Goal: Information Seeking & Learning: Compare options

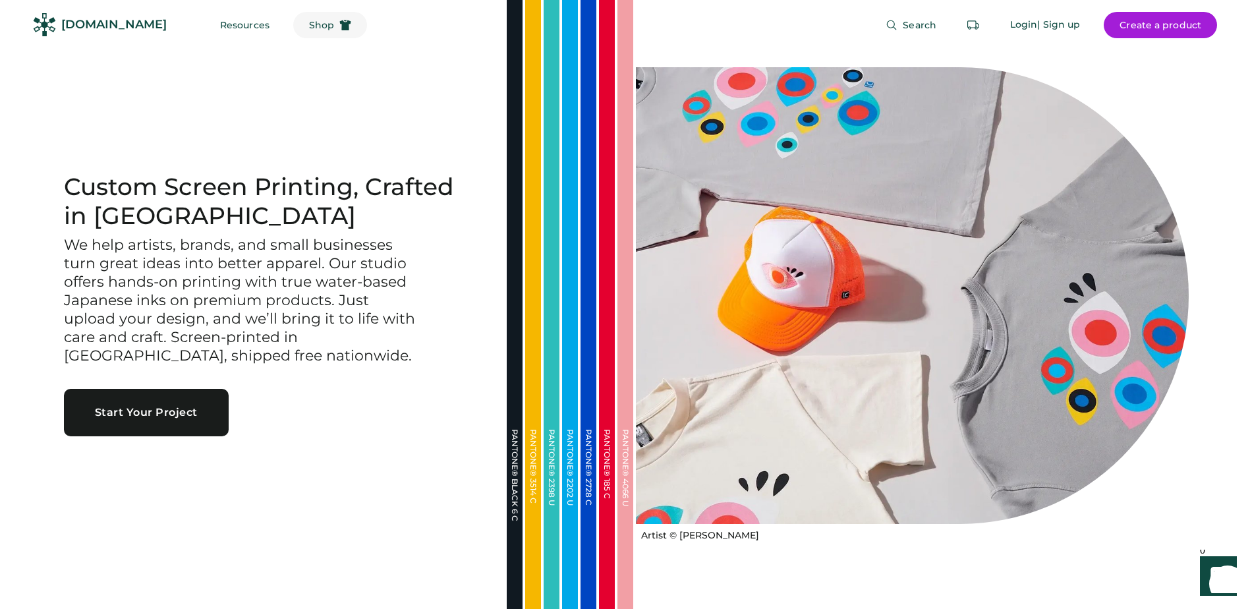
click at [309, 24] on span "Shop" at bounding box center [321, 24] width 25 height 9
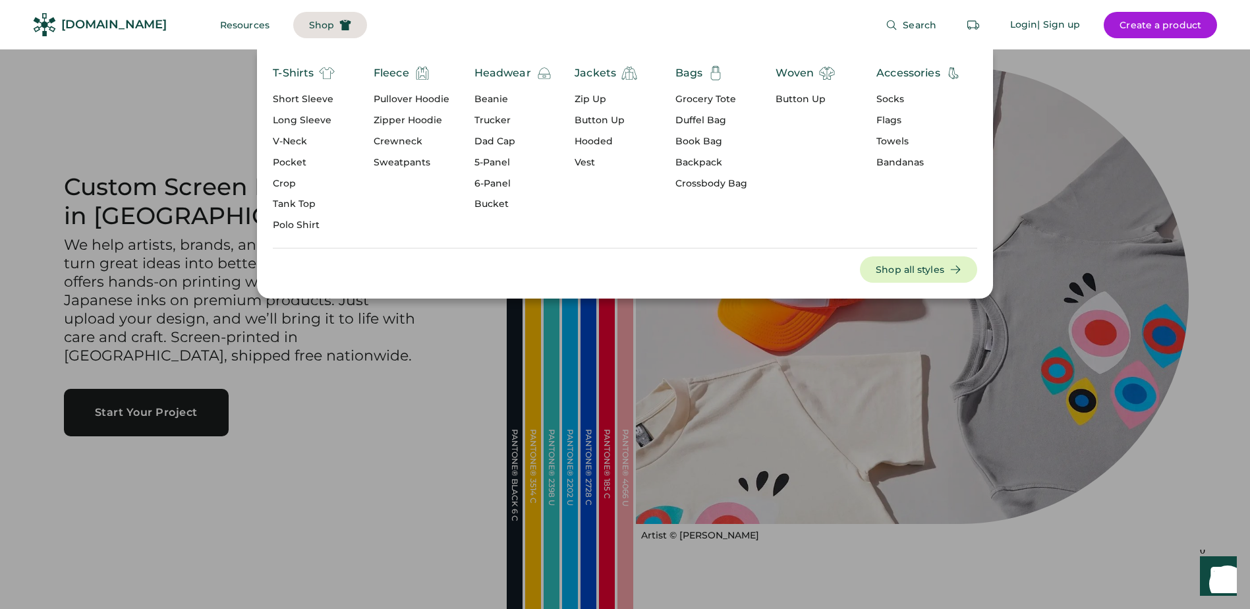
click at [421, 120] on div "Zipper Hoodie" at bounding box center [411, 120] width 76 height 13
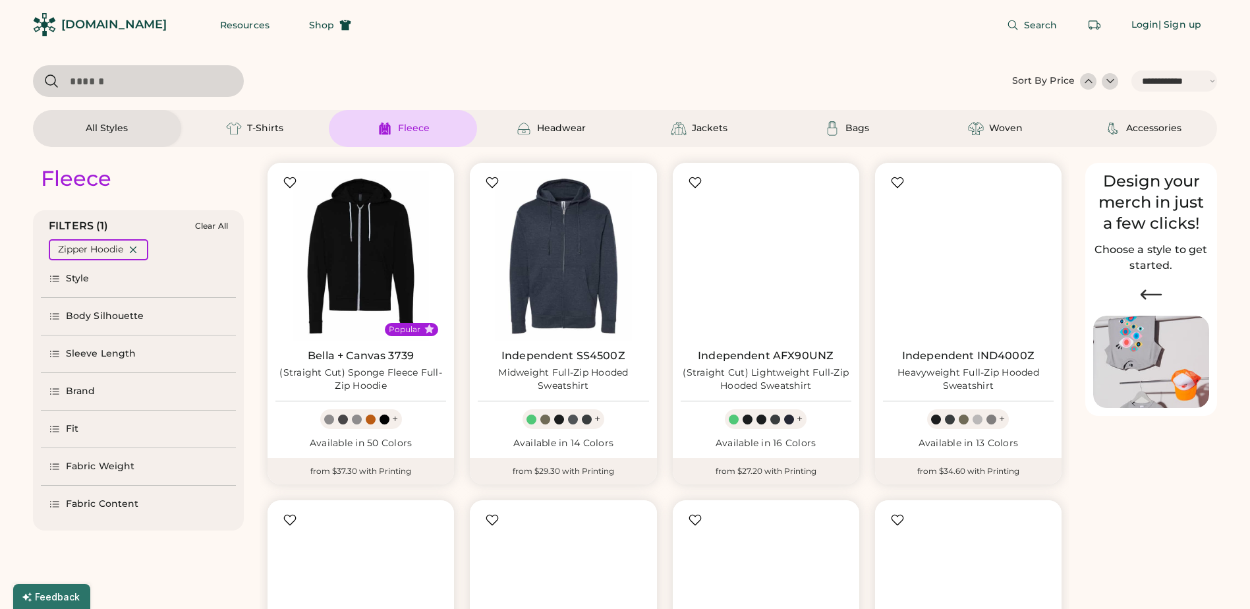
select select "*****"
select select "*"
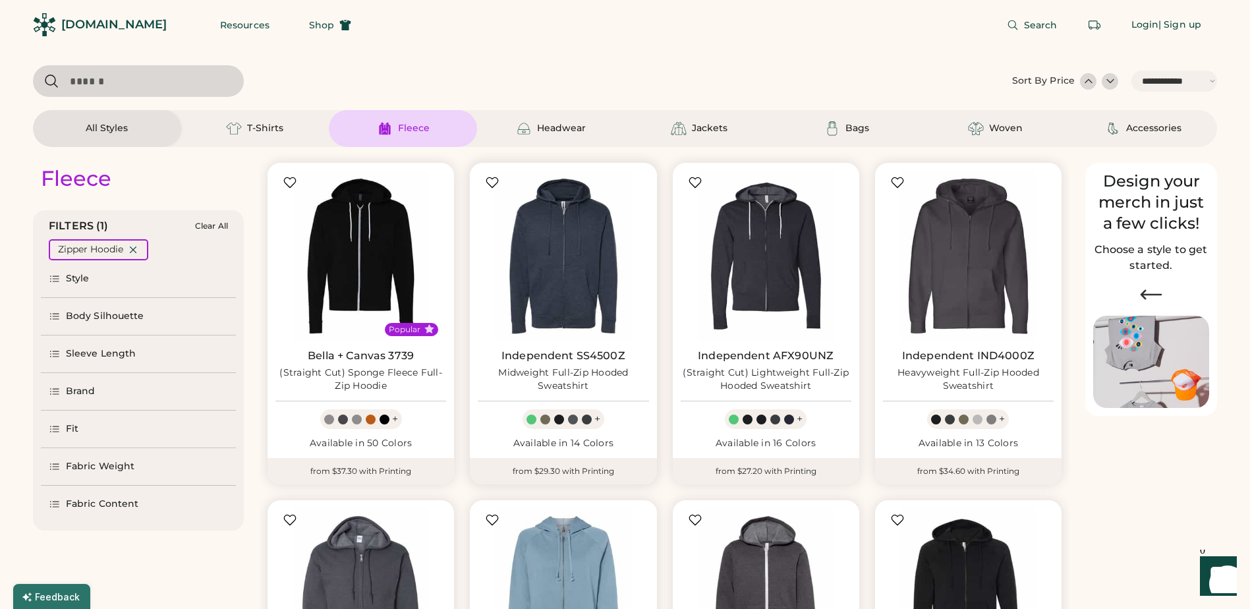
scroll to position [263, 0]
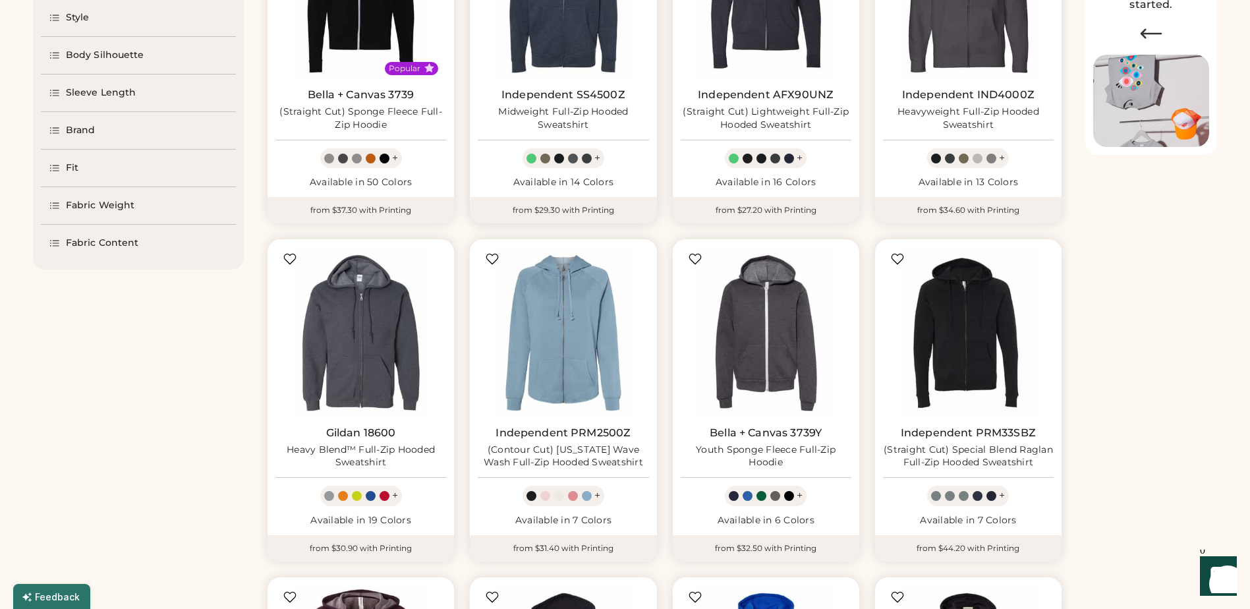
select select "*****"
select select "*"
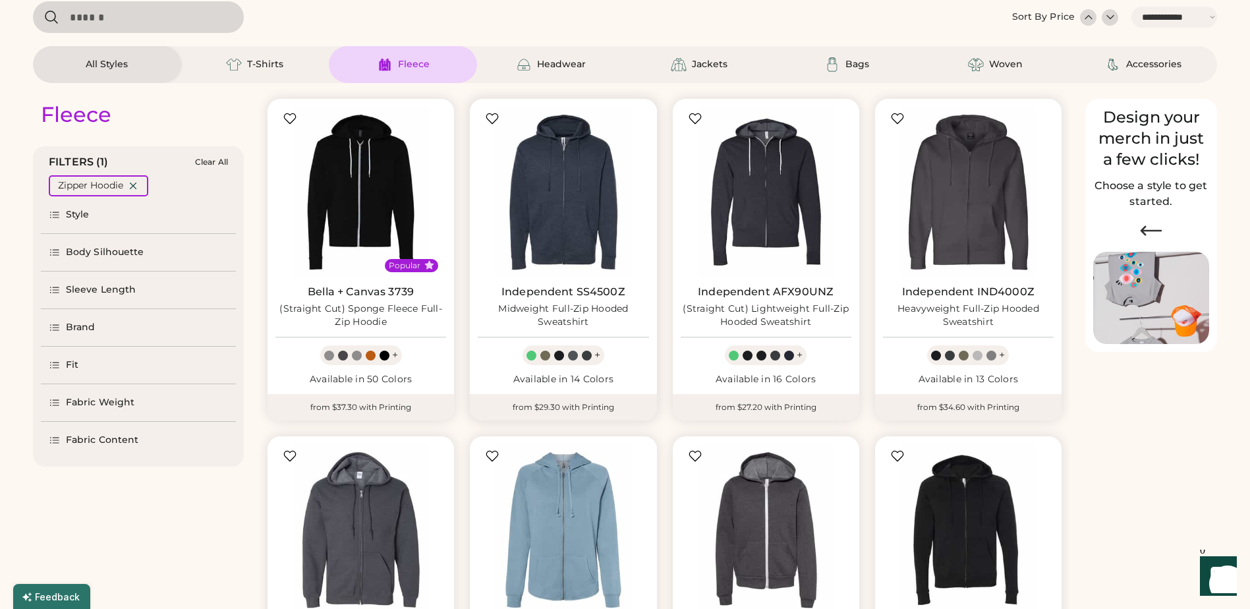
scroll to position [0, 0]
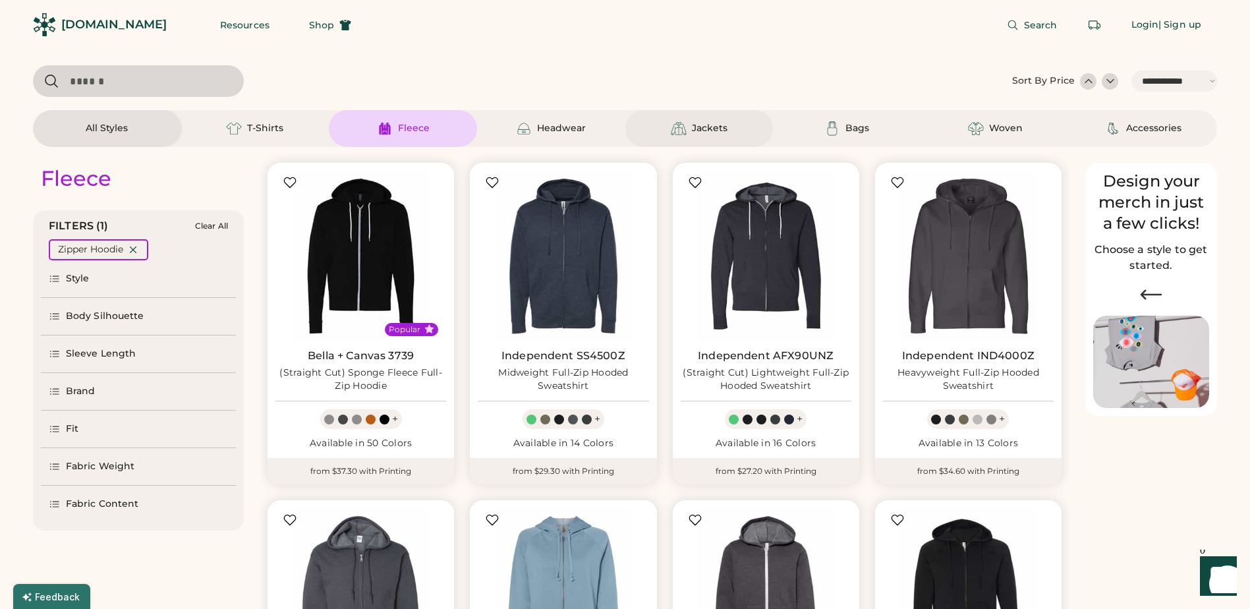
click at [707, 130] on div "Jackets" at bounding box center [710, 128] width 36 height 13
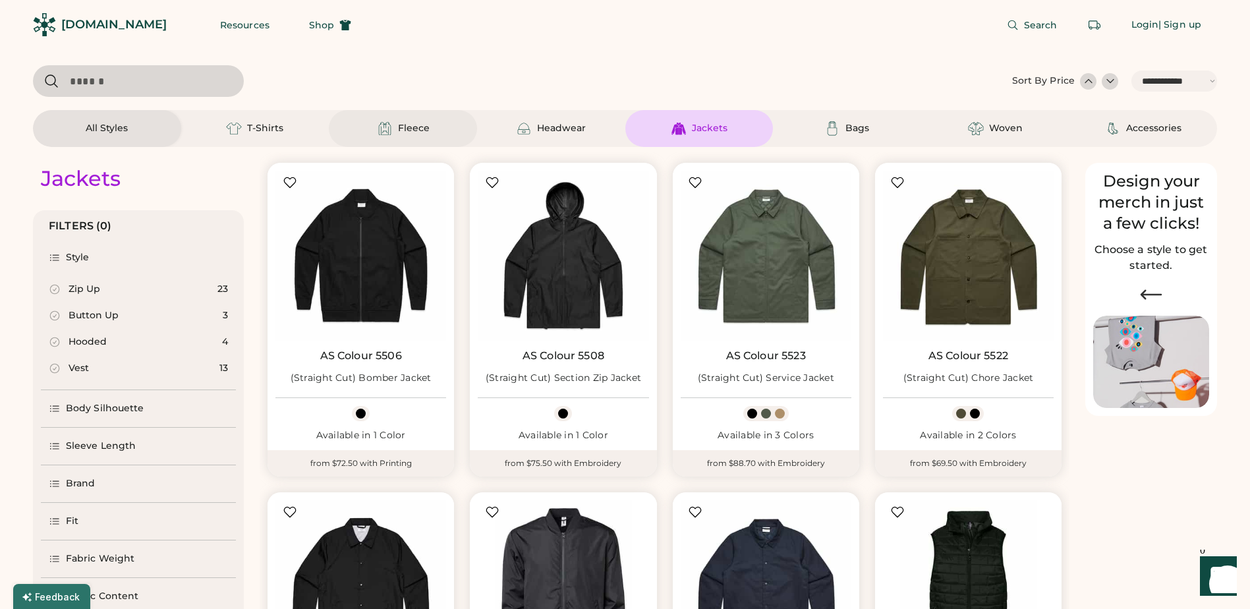
click at [404, 117] on div "Fleece" at bounding box center [403, 128] width 148 height 37
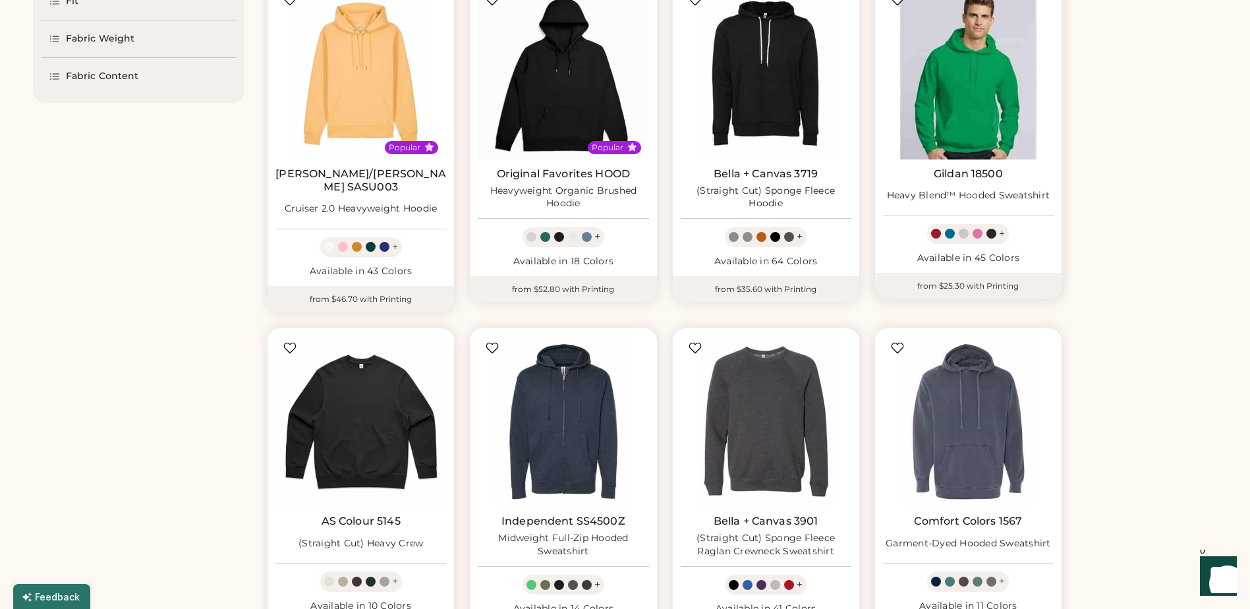
scroll to position [659, 0]
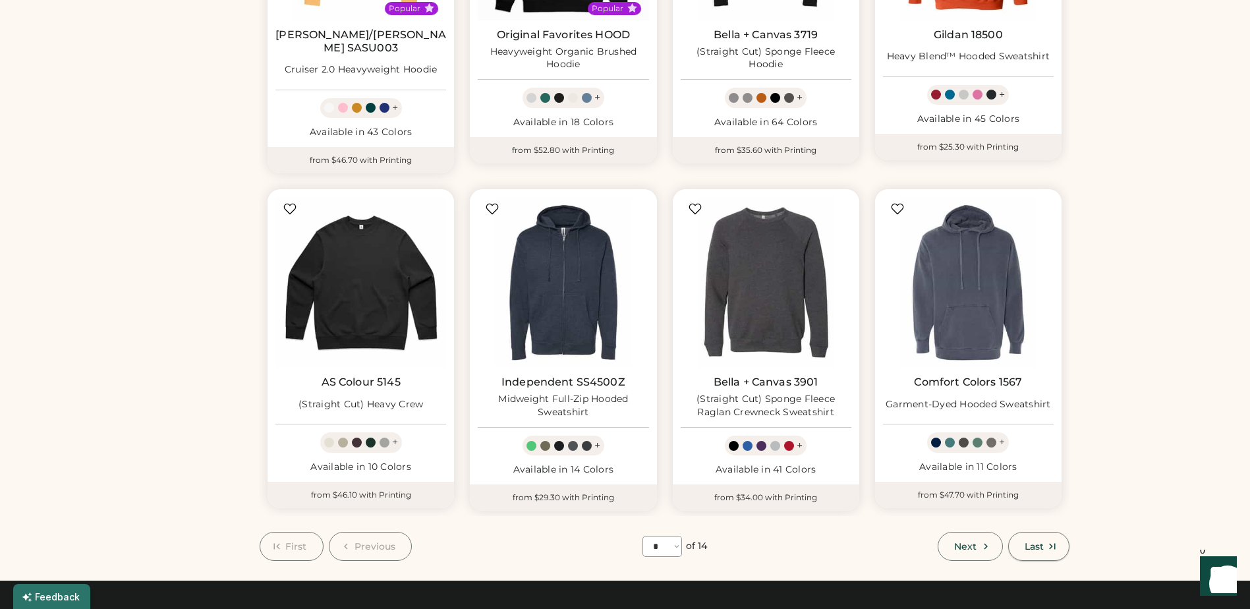
click at [1041, 541] on span "Last" at bounding box center [1033, 545] width 19 height 9
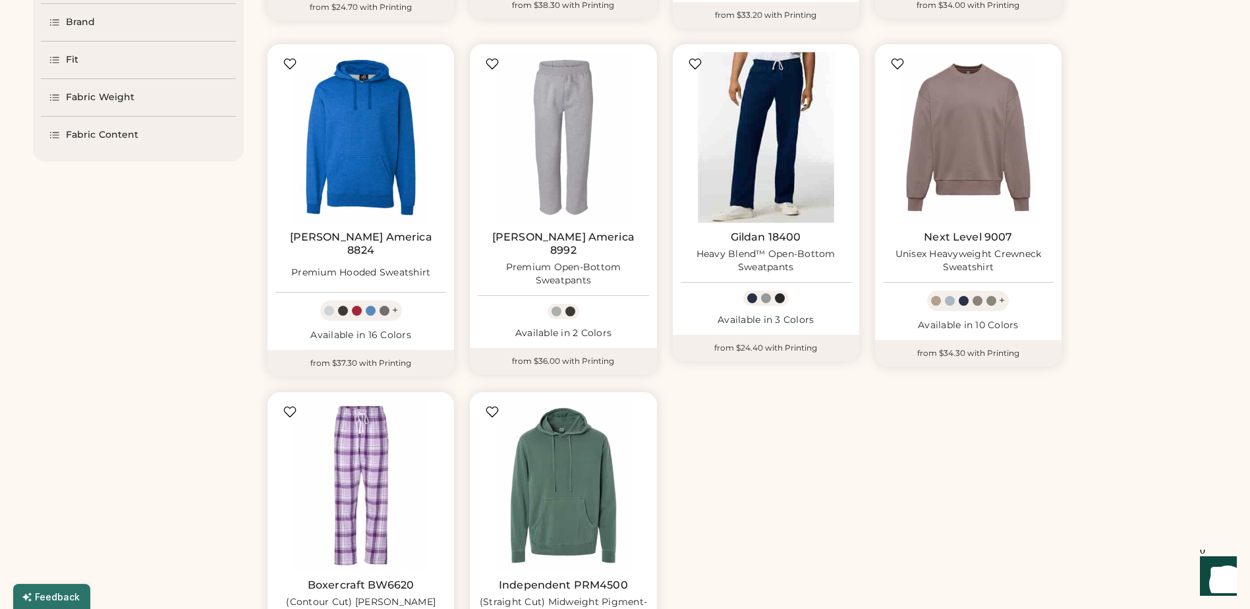
scroll to position [725, 0]
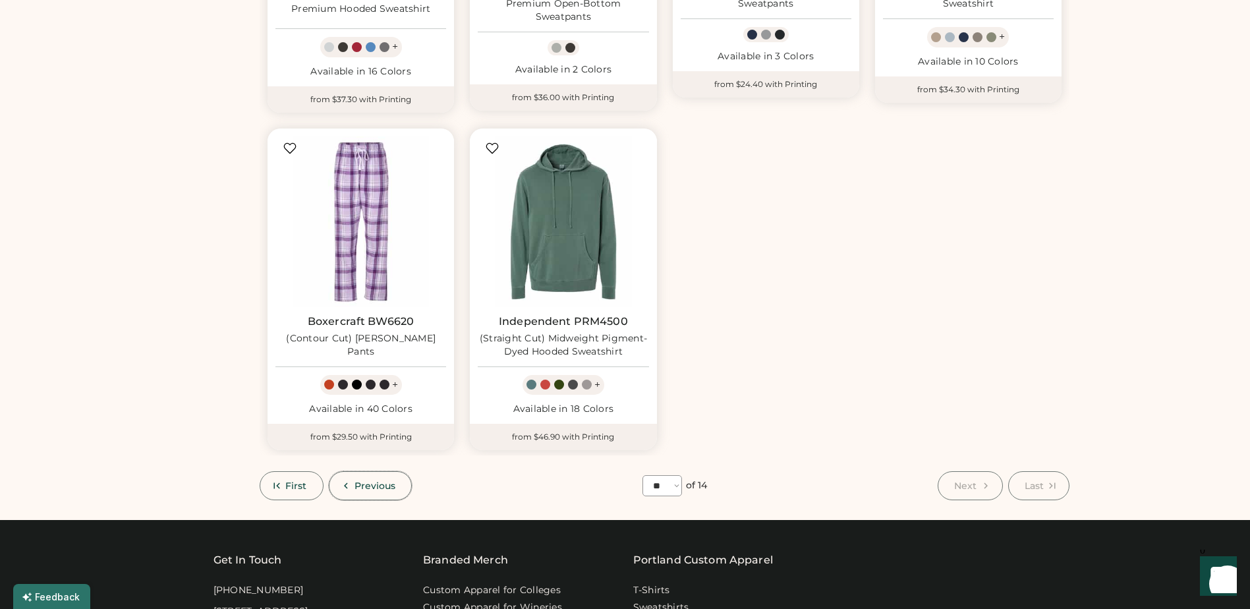
click at [358, 481] on span "Previous" at bounding box center [374, 485] width 41 height 9
select select "**"
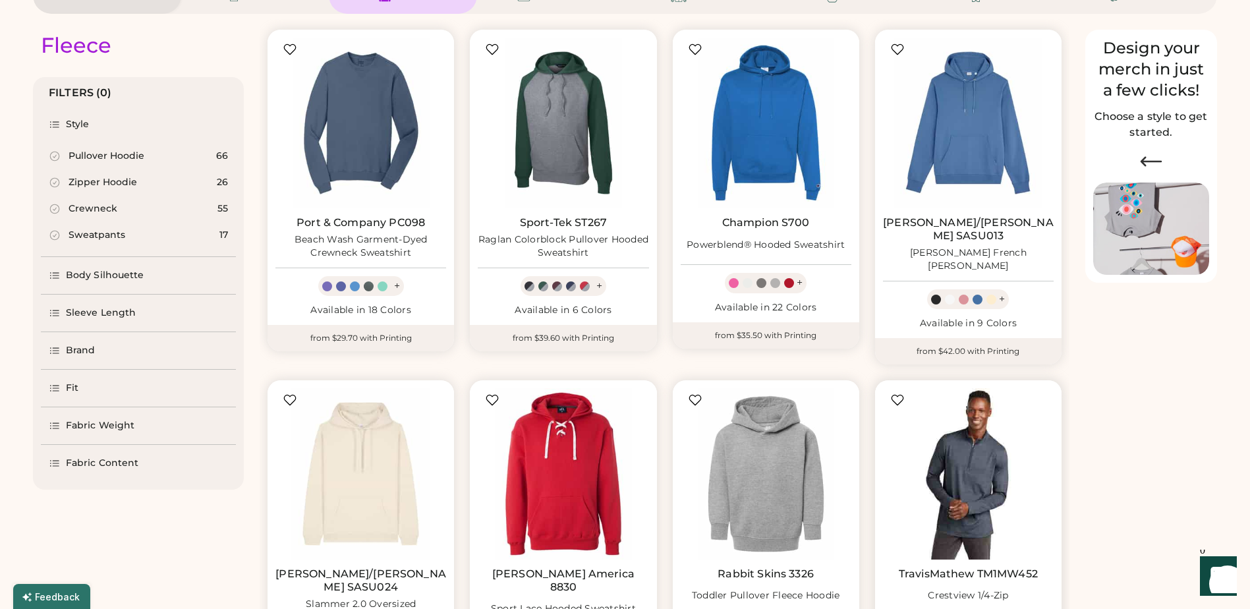
scroll to position [132, 0]
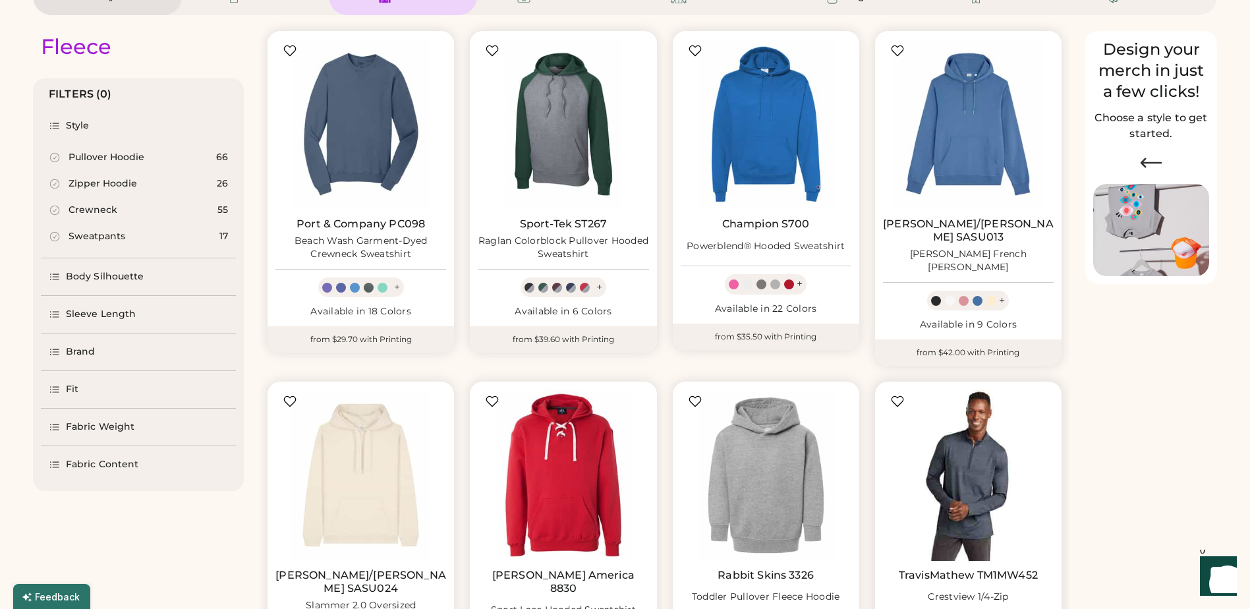
click at [1010, 446] on img at bounding box center [968, 474] width 171 height 171
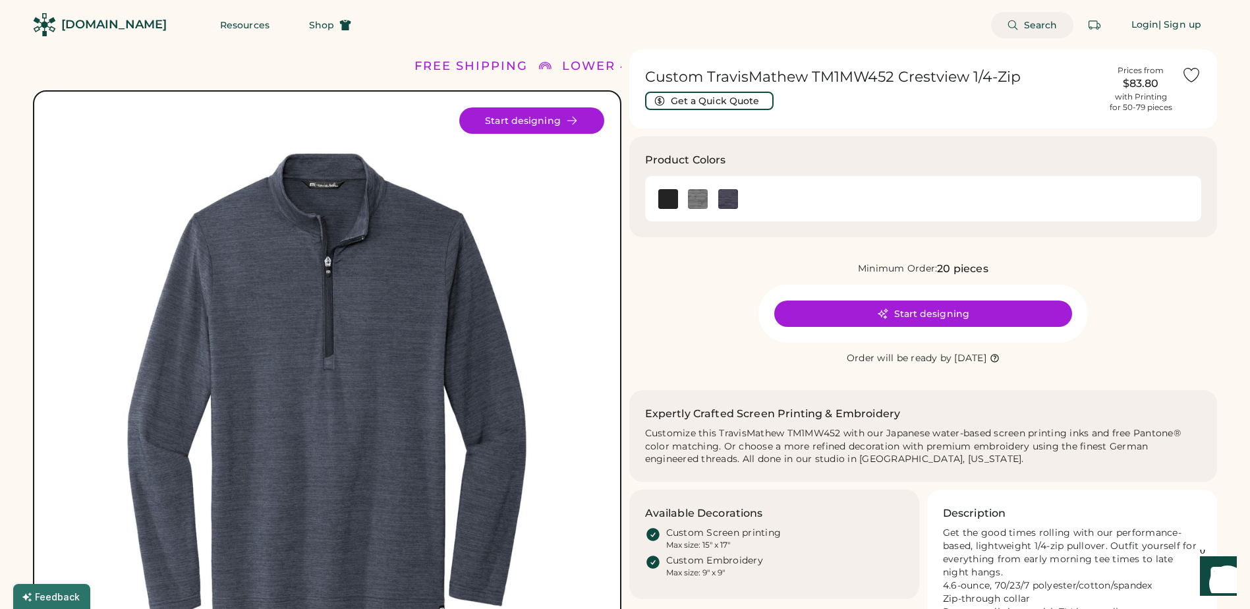
click at [1031, 29] on span "Search" at bounding box center [1041, 24] width 34 height 9
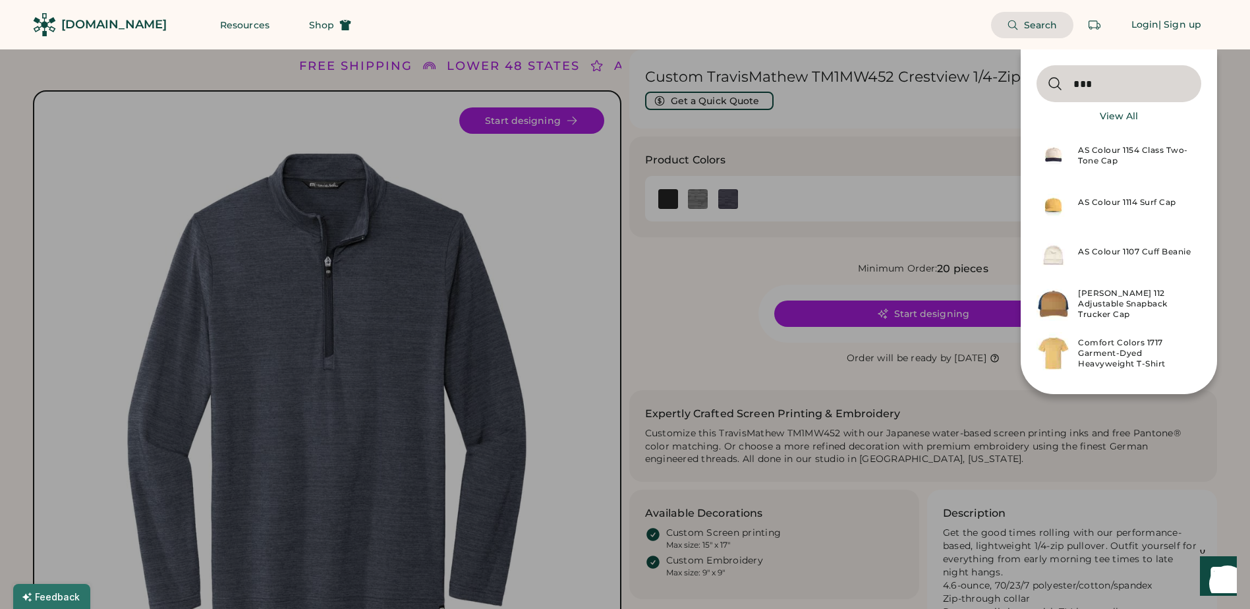
type input "***"
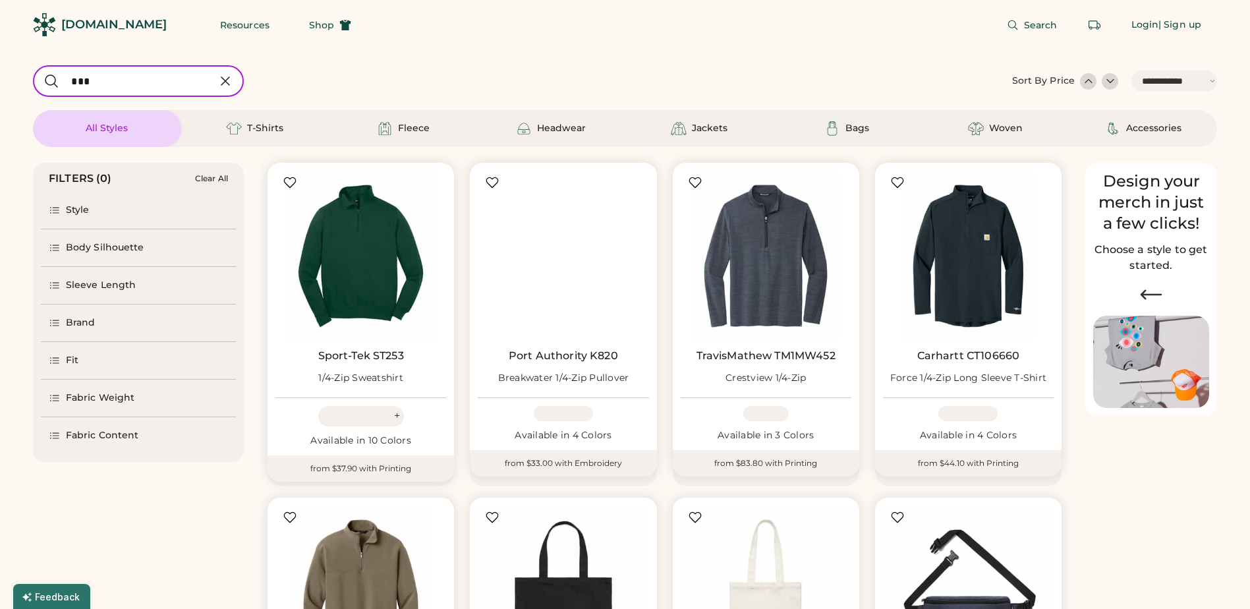
select select "*****"
select select "*"
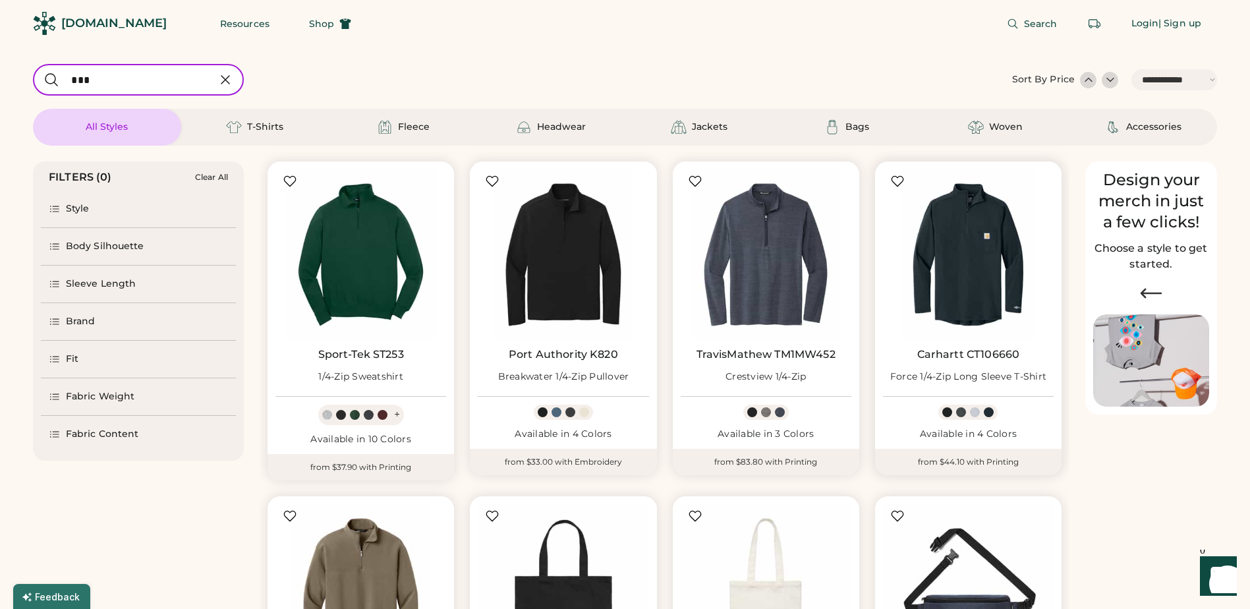
scroll to position [66, 0]
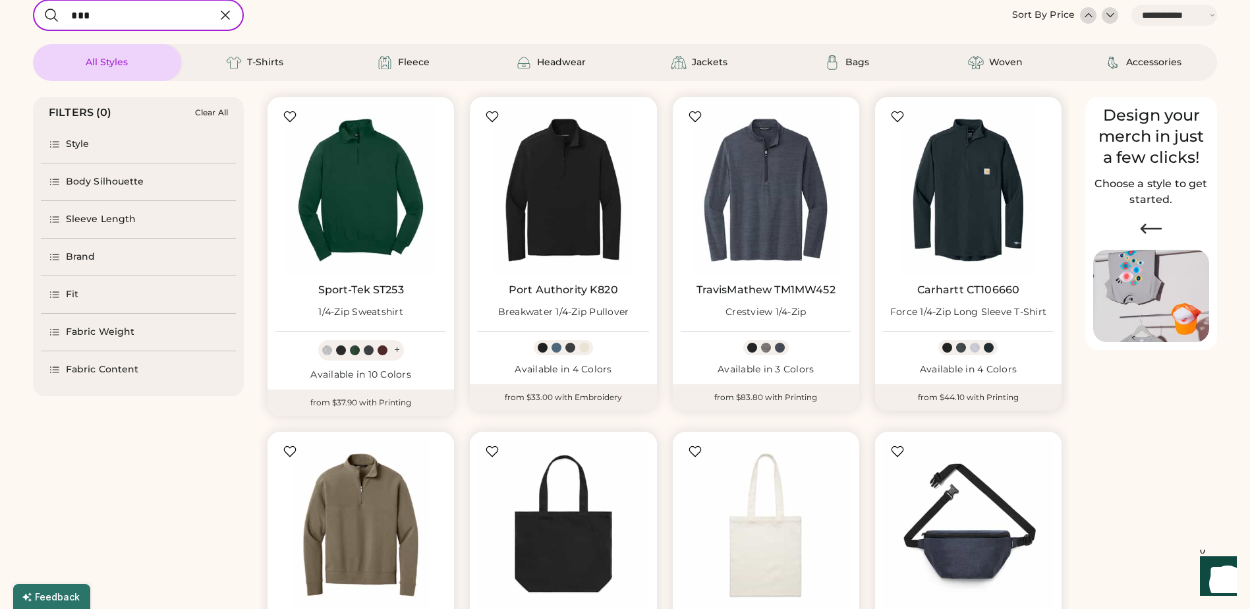
select select "*****"
select select "*"
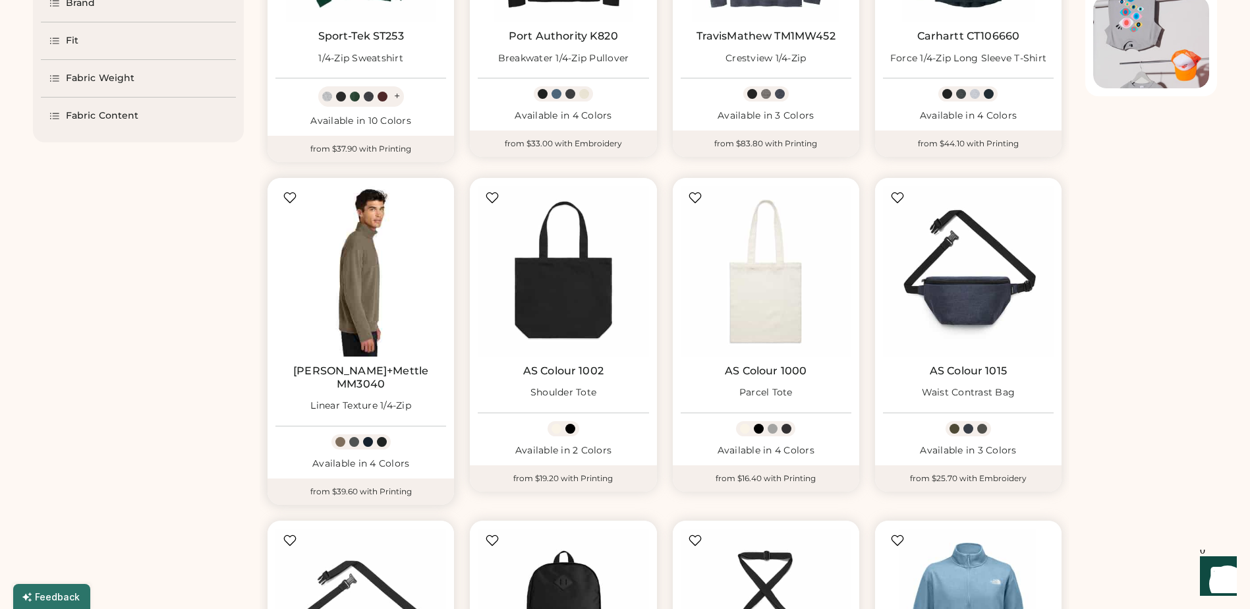
scroll to position [329, 0]
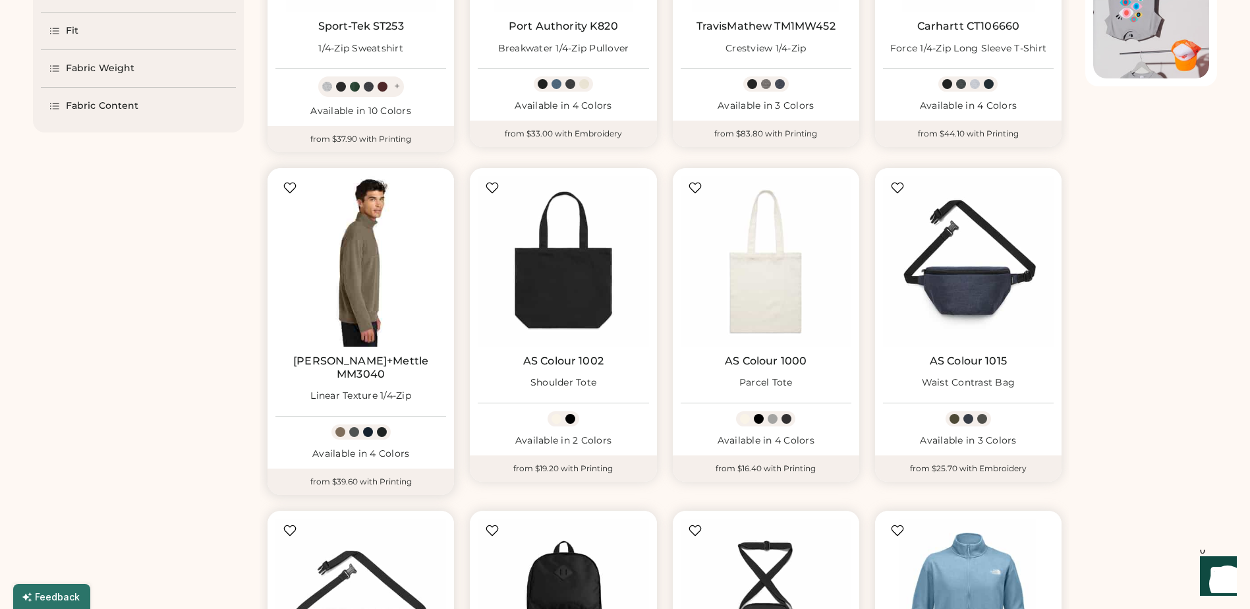
click at [364, 282] on img at bounding box center [360, 261] width 171 height 171
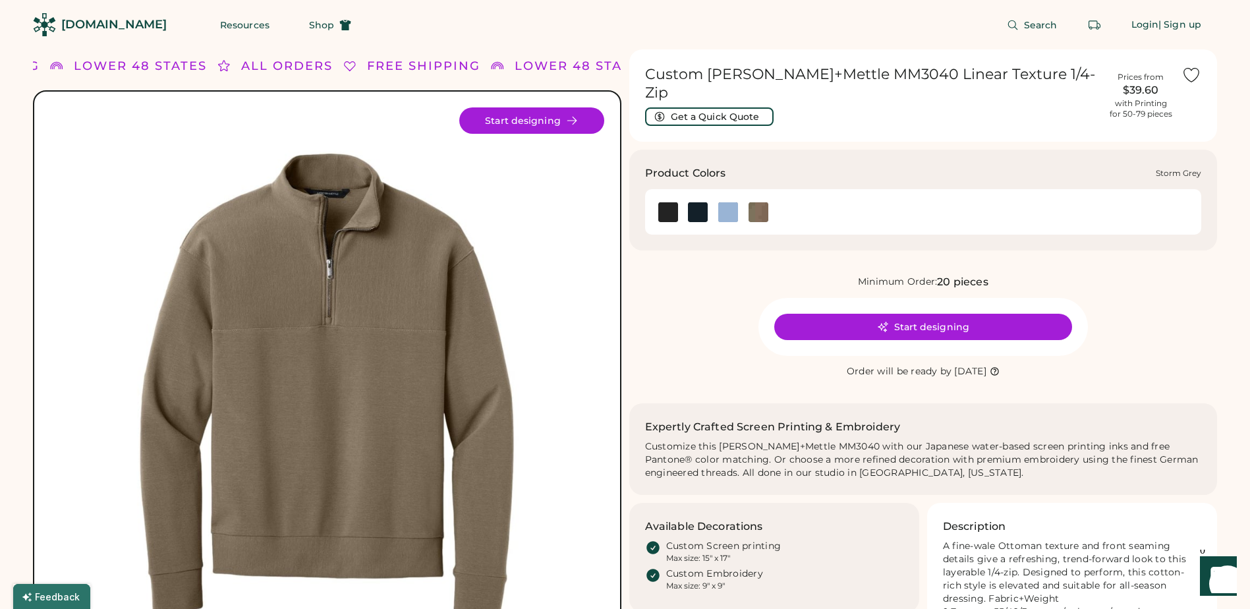
click at [745, 197] on div at bounding box center [923, 212] width 541 height 30
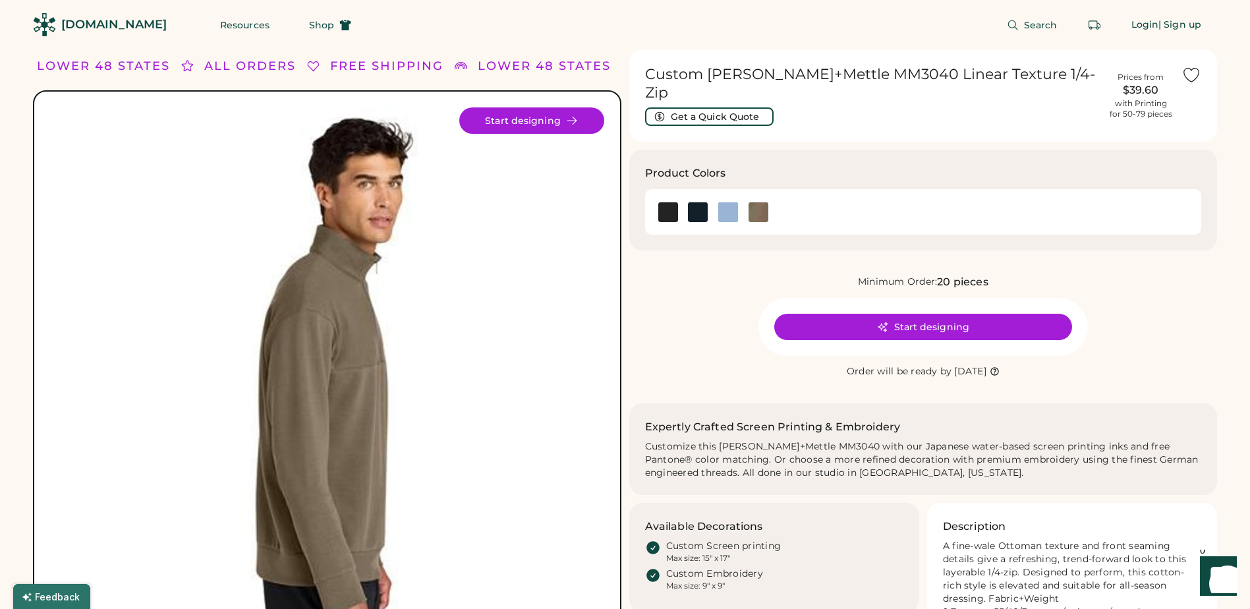
click at [337, 373] on img at bounding box center [327, 384] width 554 height 554
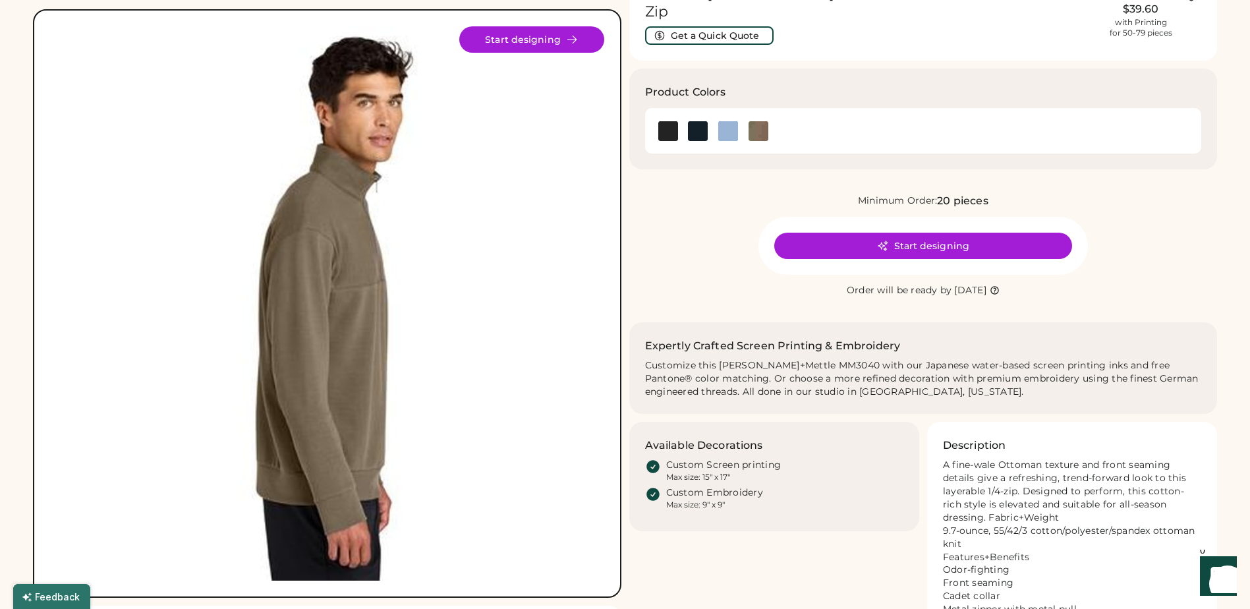
scroll to position [66, 0]
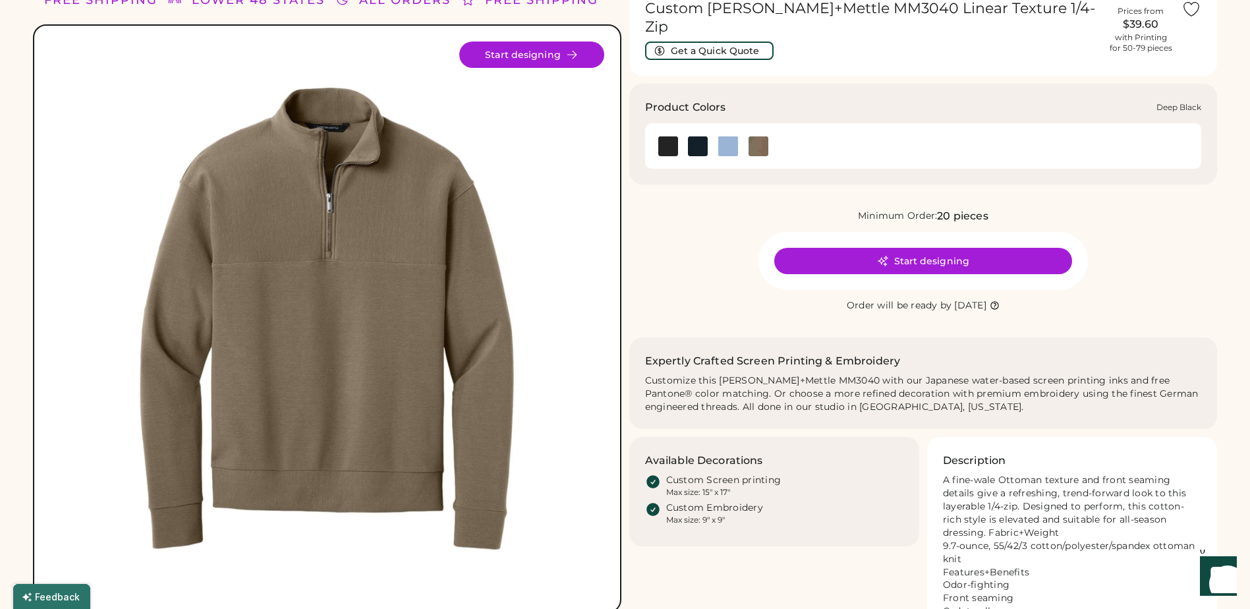
click at [669, 136] on img at bounding box center [668, 146] width 20 height 20
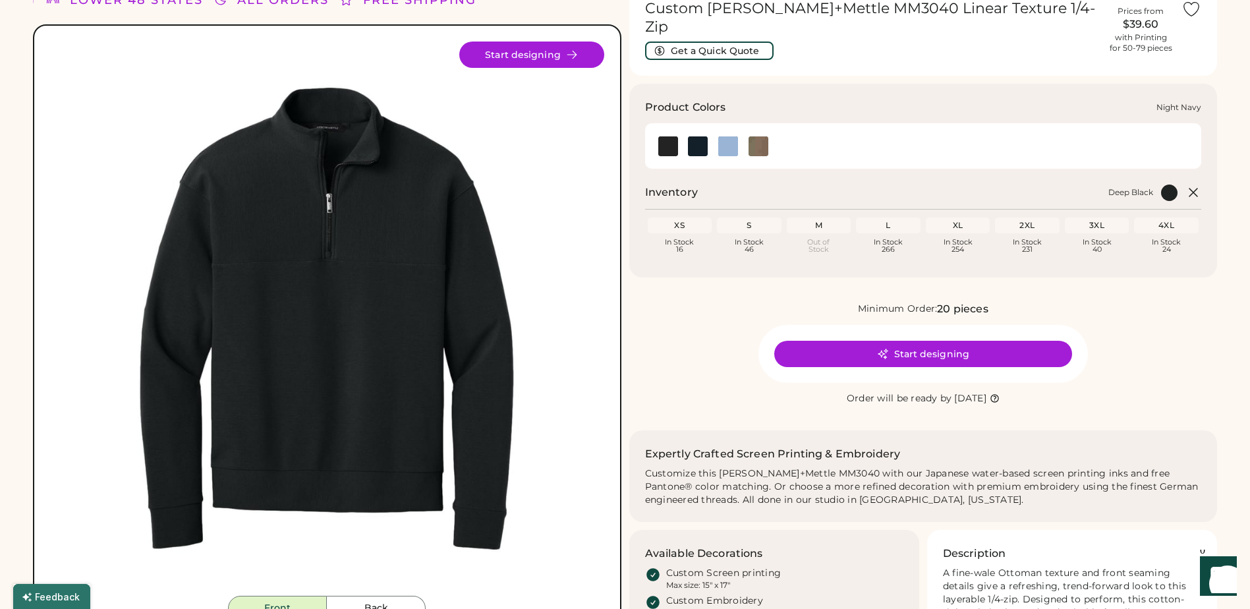
click at [703, 136] on img at bounding box center [698, 146] width 20 height 20
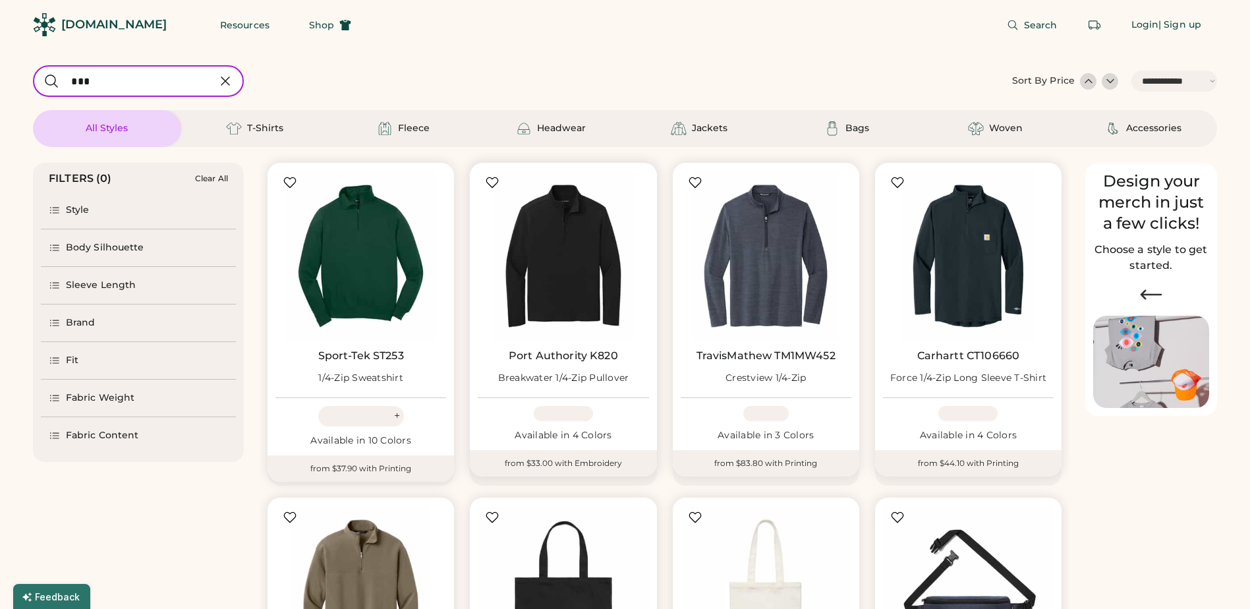
select select "*****"
select select "*"
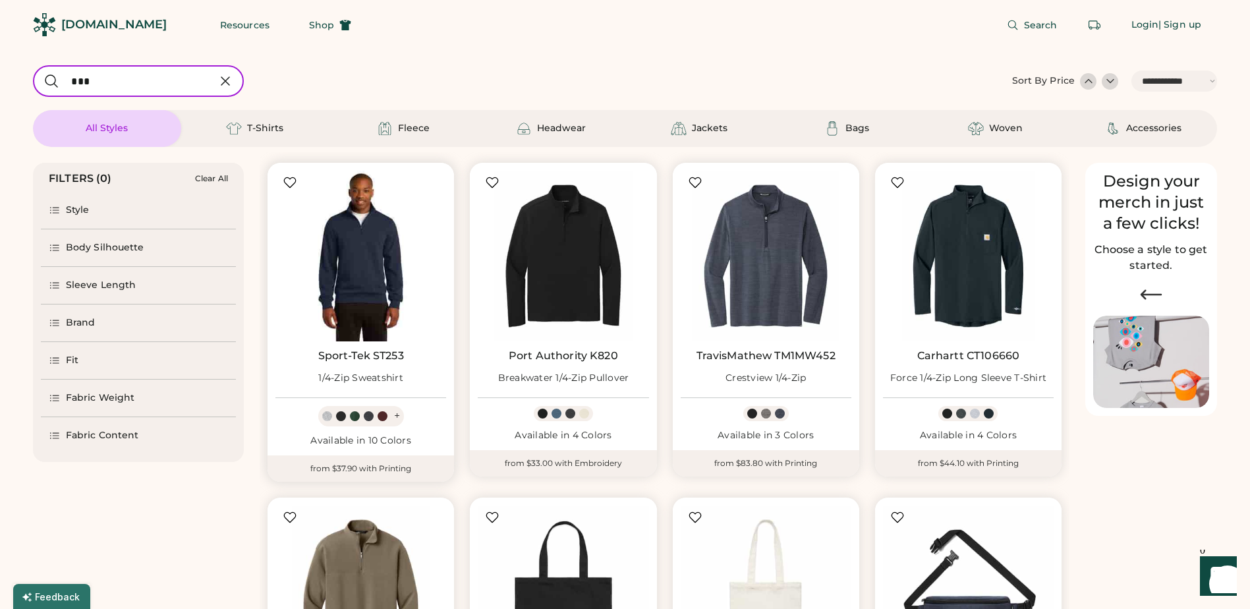
click at [375, 293] on img at bounding box center [360, 256] width 171 height 171
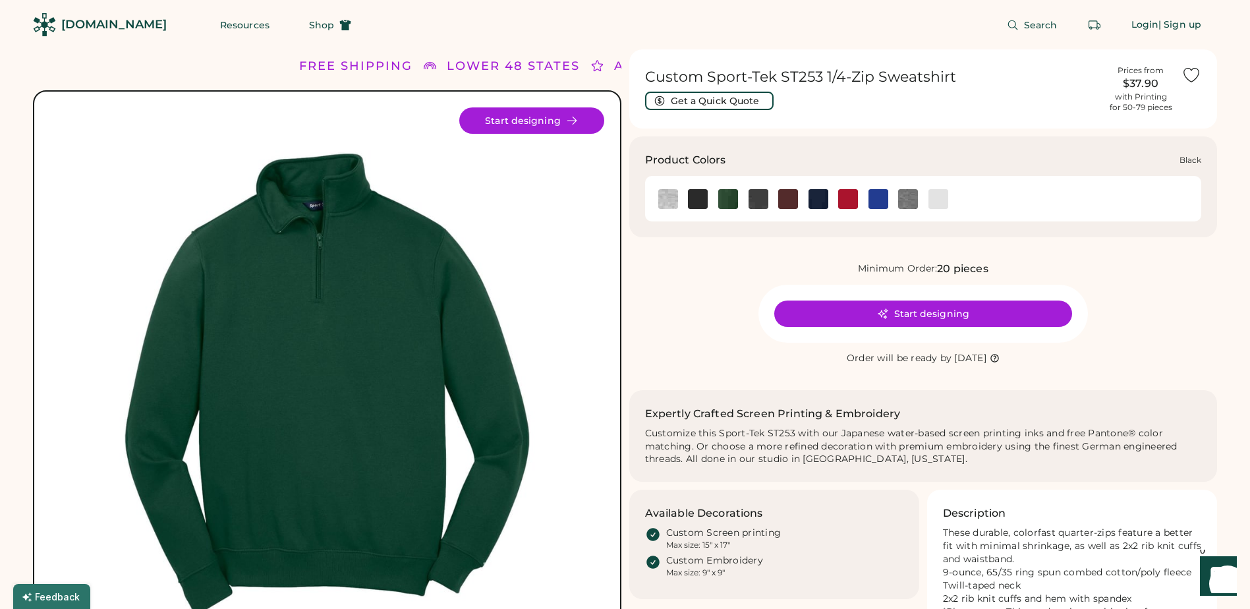
click at [700, 203] on img at bounding box center [698, 199] width 20 height 20
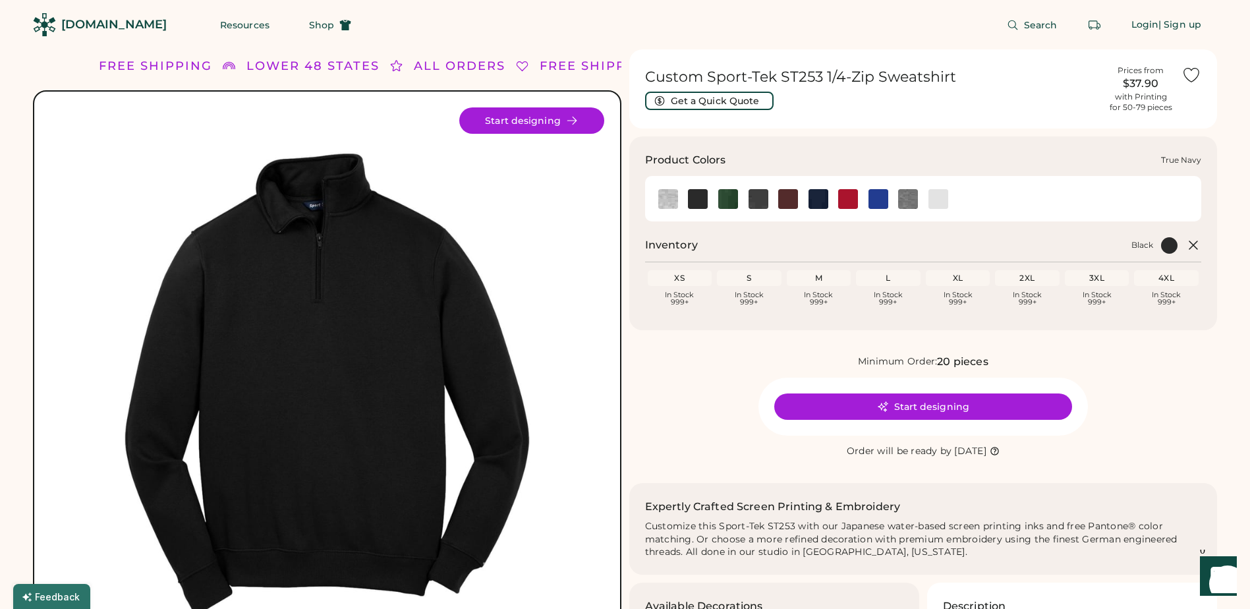
click at [817, 192] on img at bounding box center [818, 199] width 20 height 20
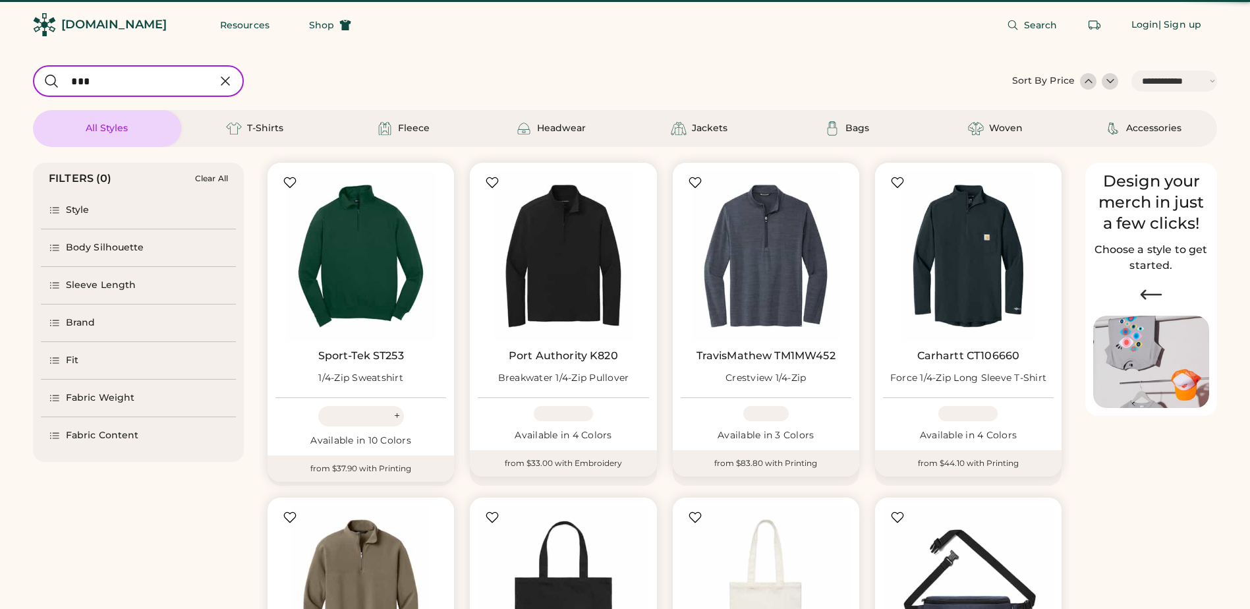
select select "*****"
select select "*"
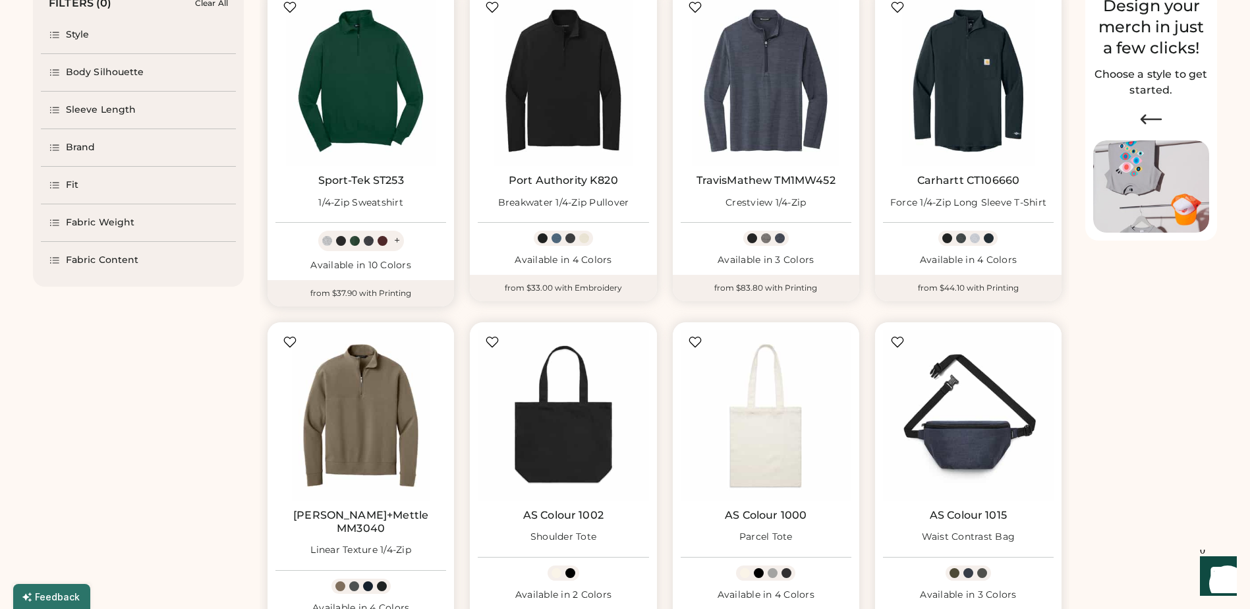
select select "*****"
select select "*"
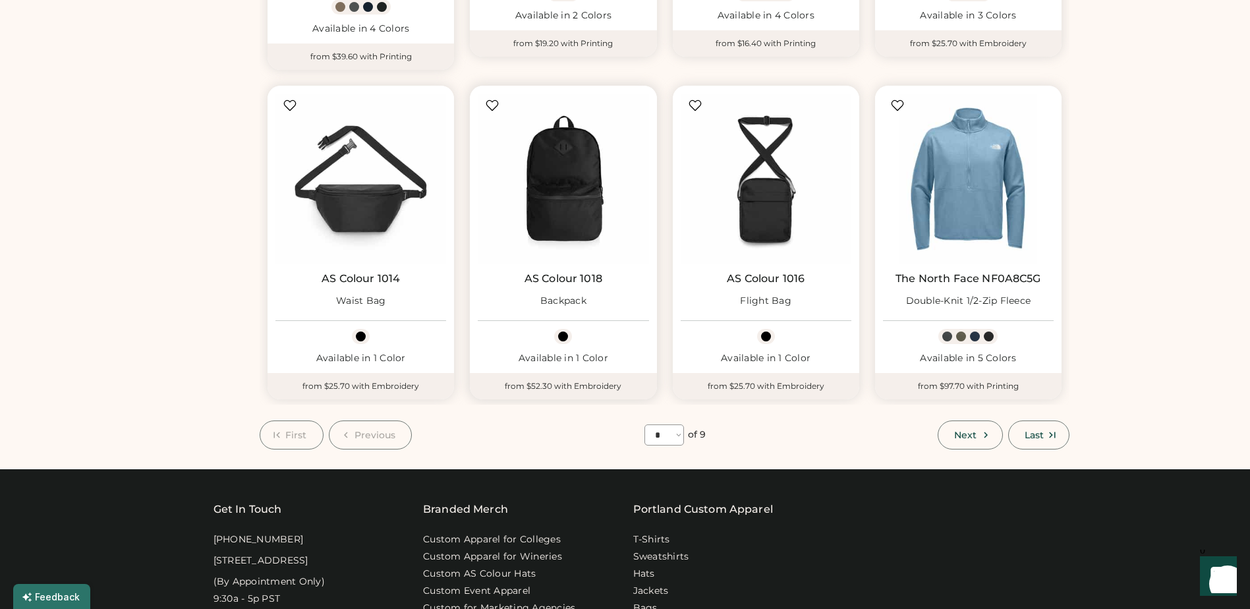
scroll to position [790, 0]
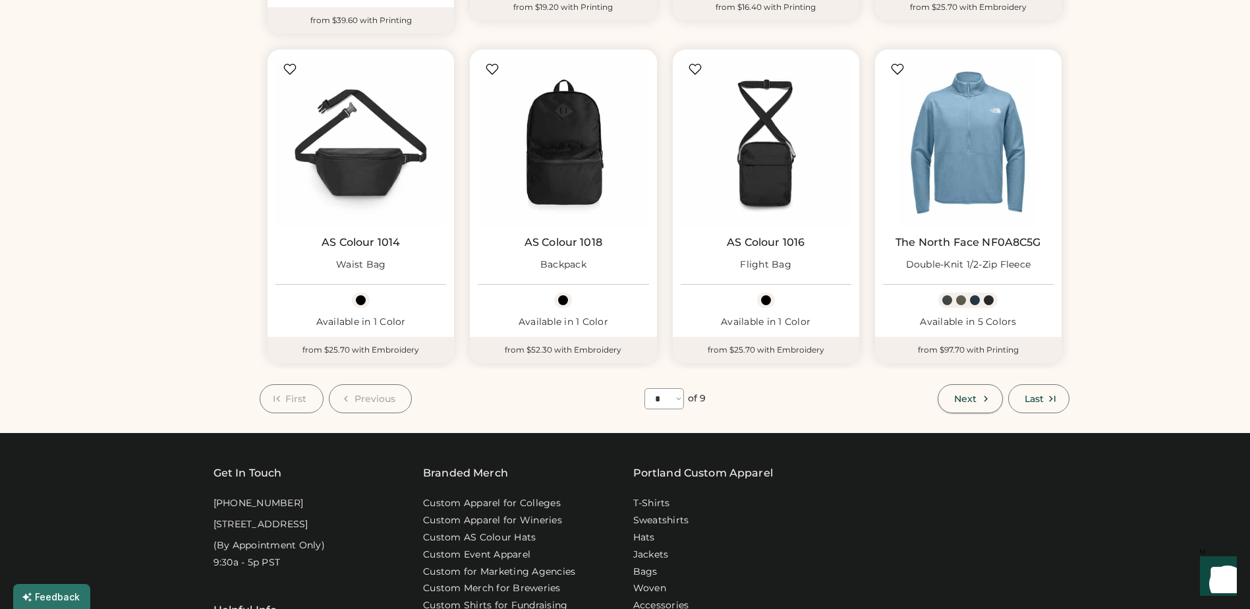
click at [972, 394] on span "Next" at bounding box center [965, 398] width 22 height 9
select select "*"
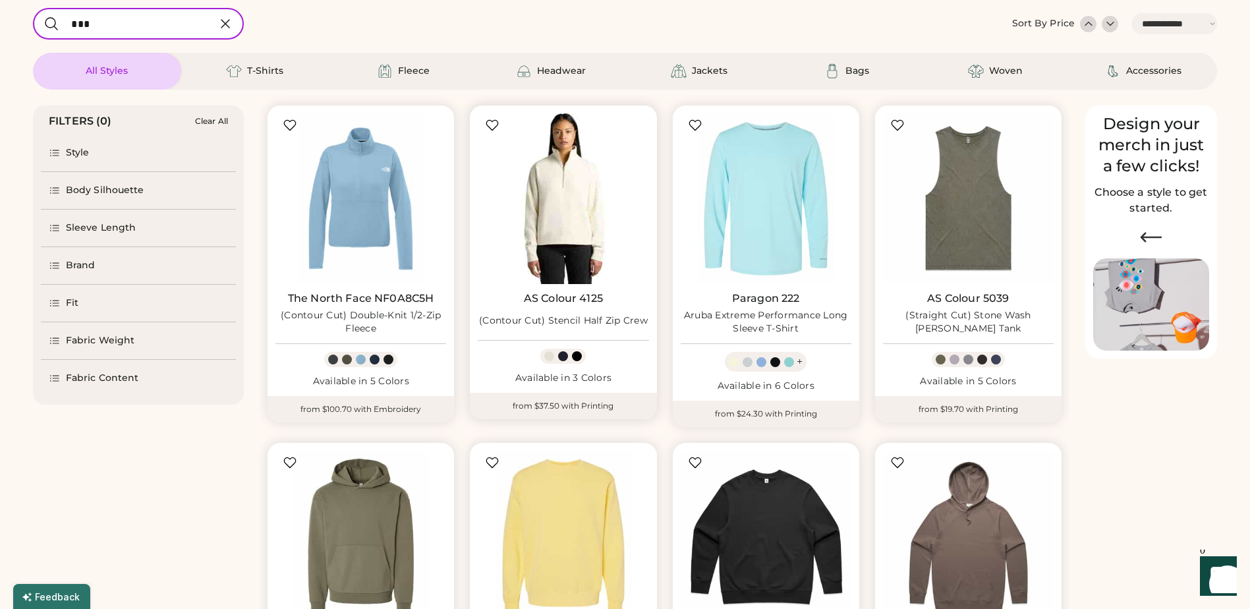
click at [574, 208] on img at bounding box center [563, 198] width 171 height 171
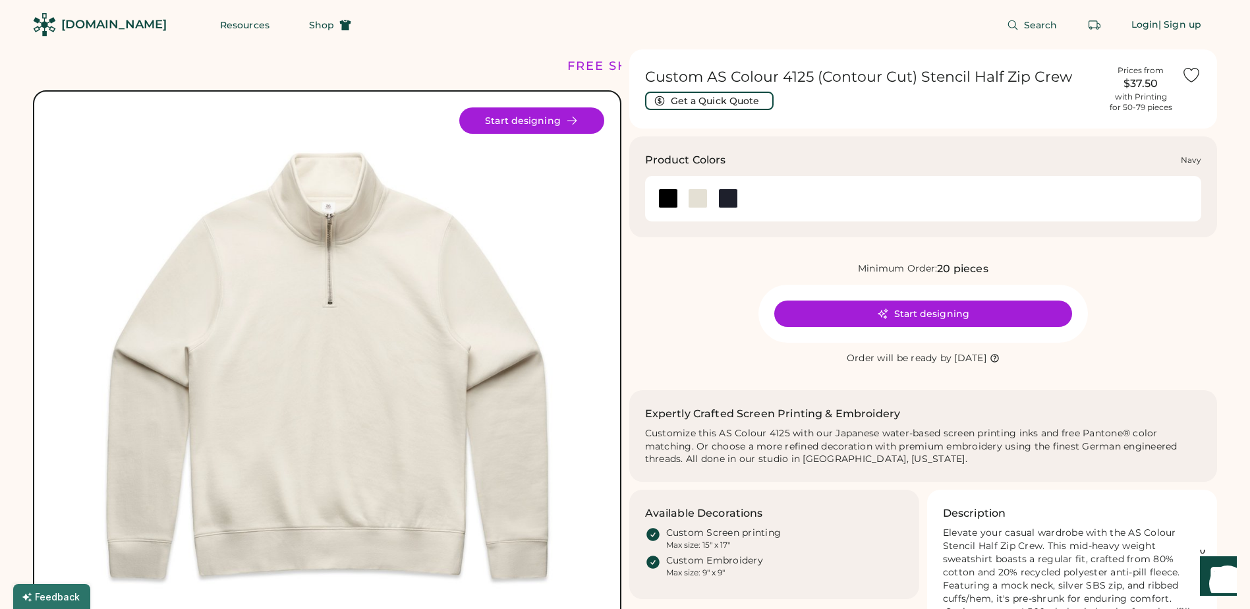
click at [728, 198] on div at bounding box center [728, 198] width 20 height 20
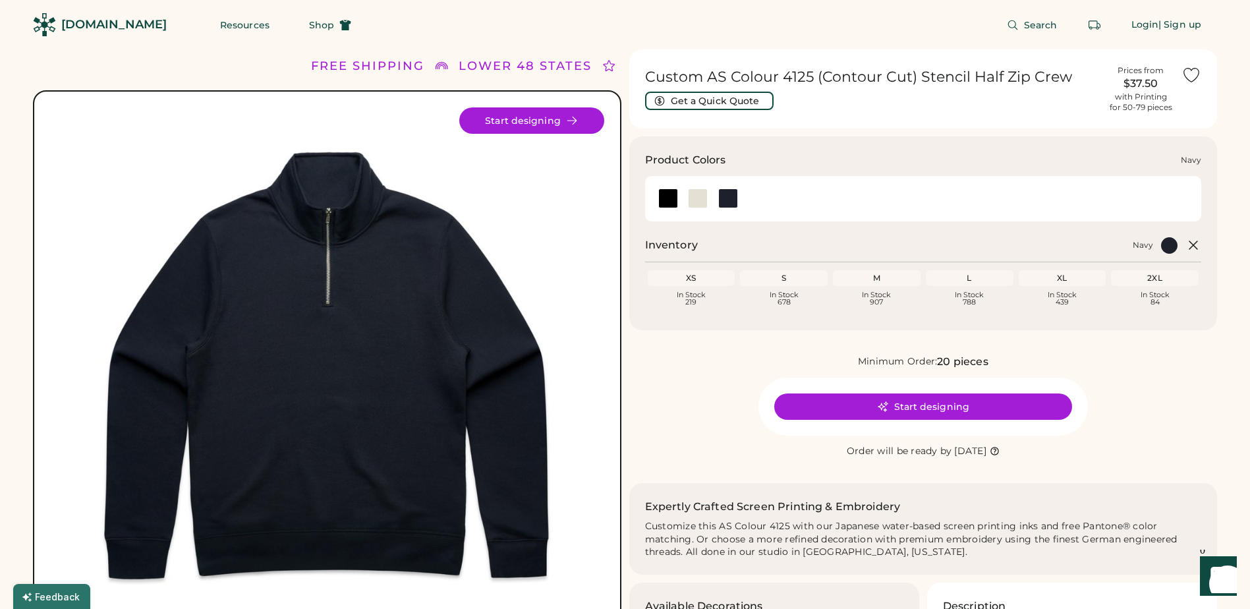
drag, startPoint x: 726, startPoint y: 200, endPoint x: 813, endPoint y: 164, distance: 94.8
click at [813, 164] on div "Product Colors" at bounding box center [909, 160] width 528 height 16
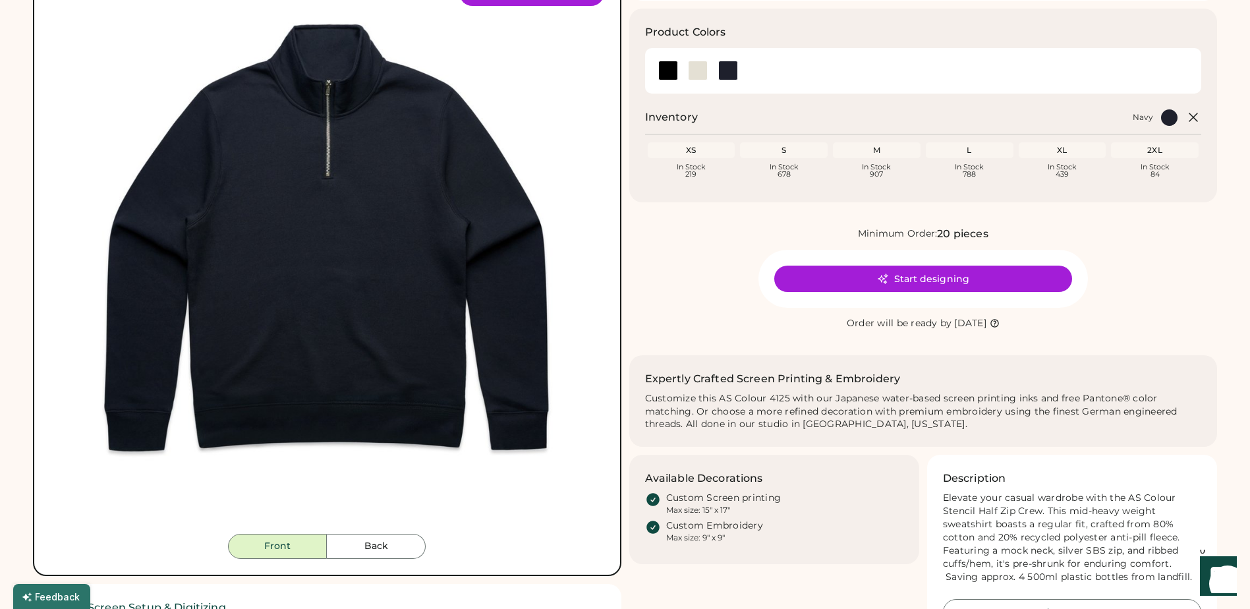
scroll to position [132, 0]
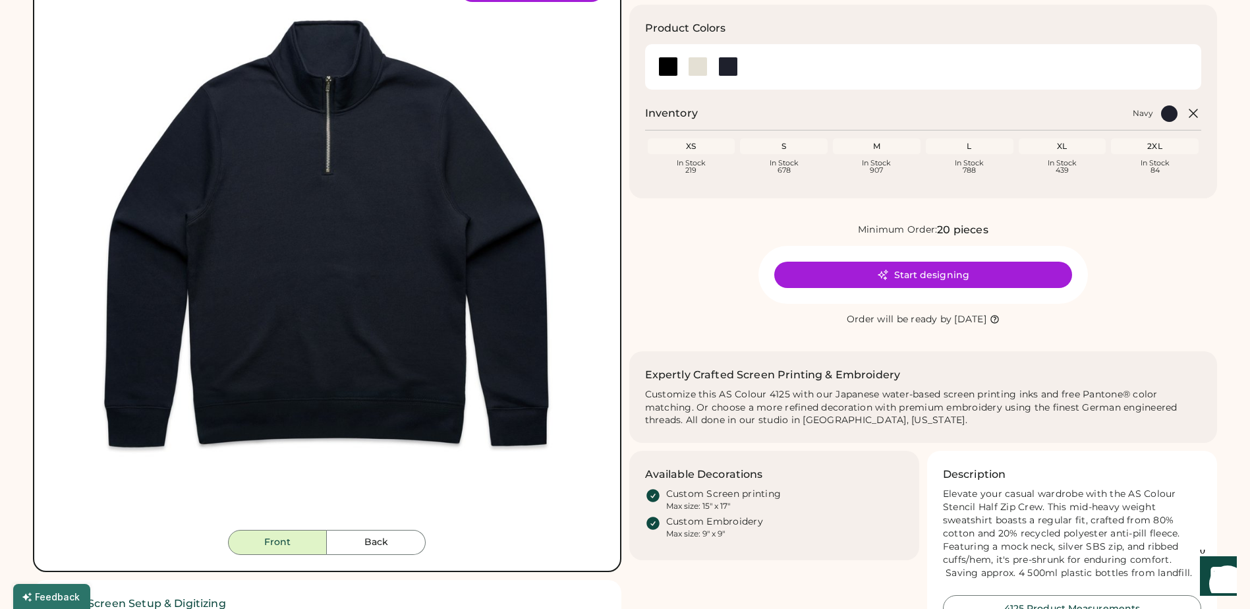
click at [723, 308] on div "Minimum Order: 20 pieces Start designing Order will be ready by Wednesday, Oct.…" at bounding box center [923, 274] width 588 height 105
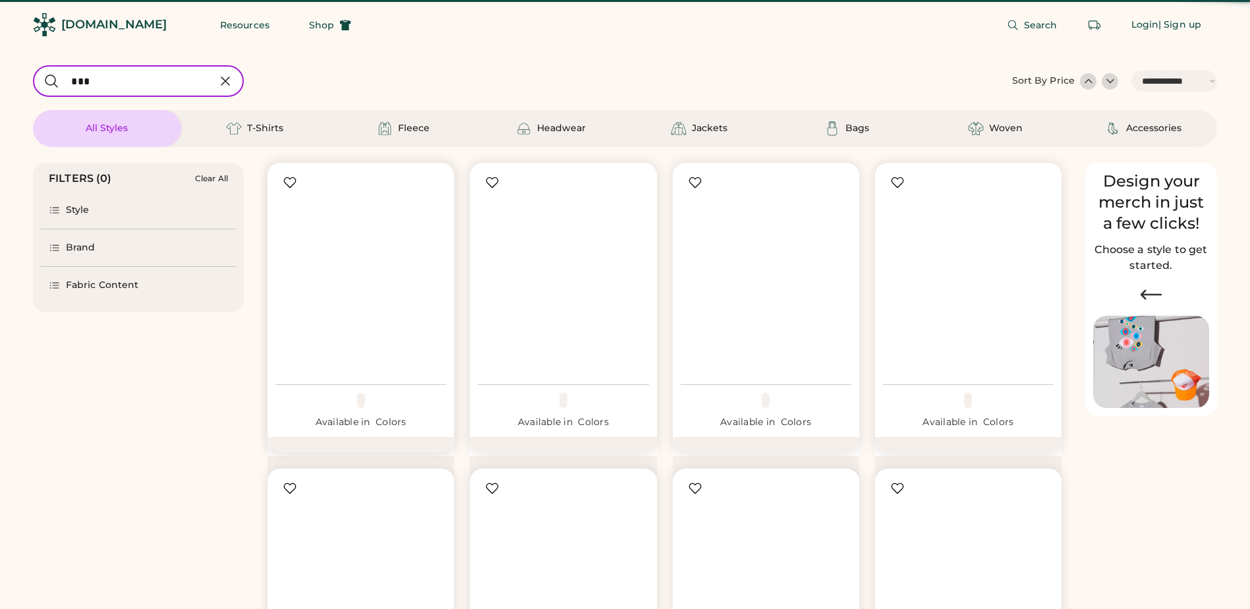
select select "*****"
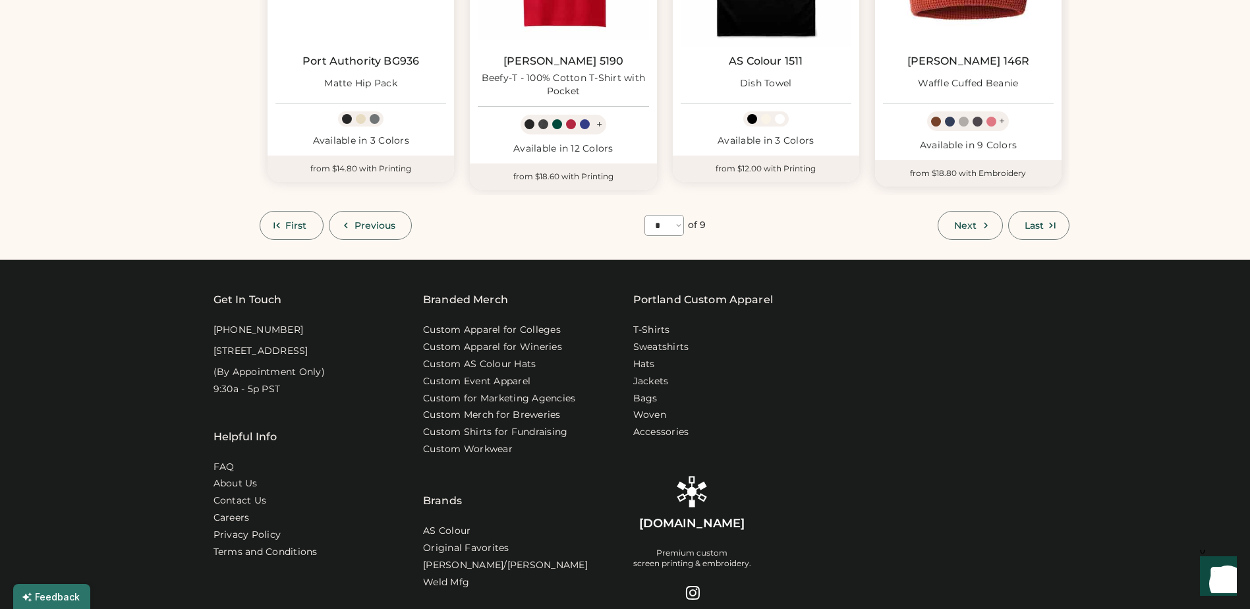
scroll to position [988, 0]
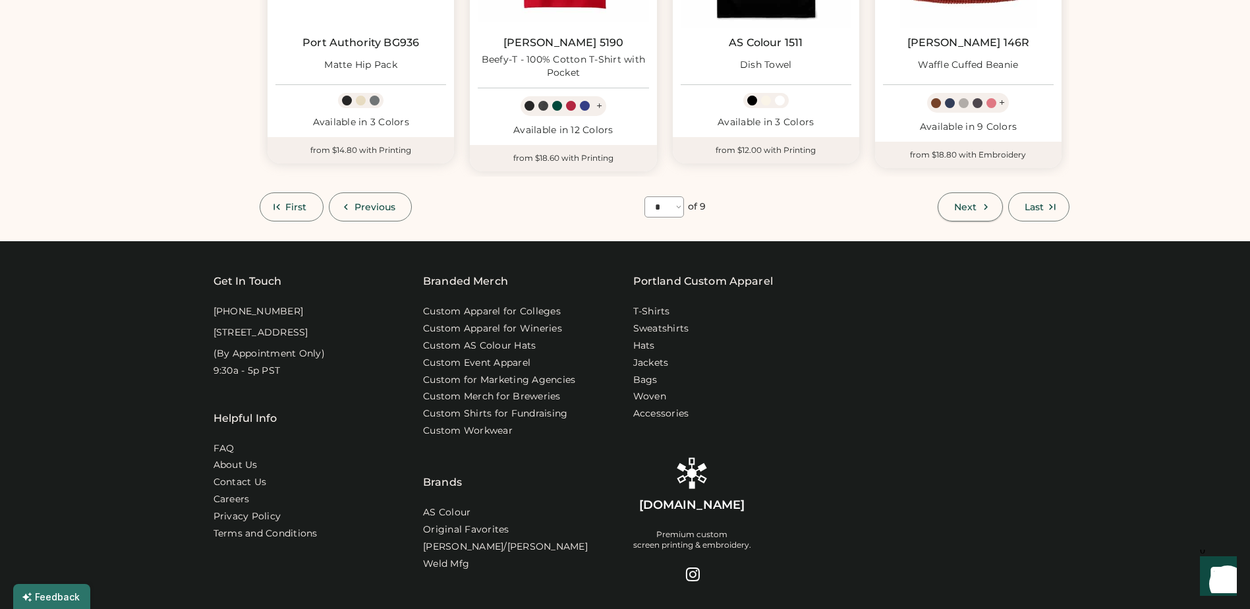
click at [978, 210] on button "Next" at bounding box center [969, 206] width 65 height 29
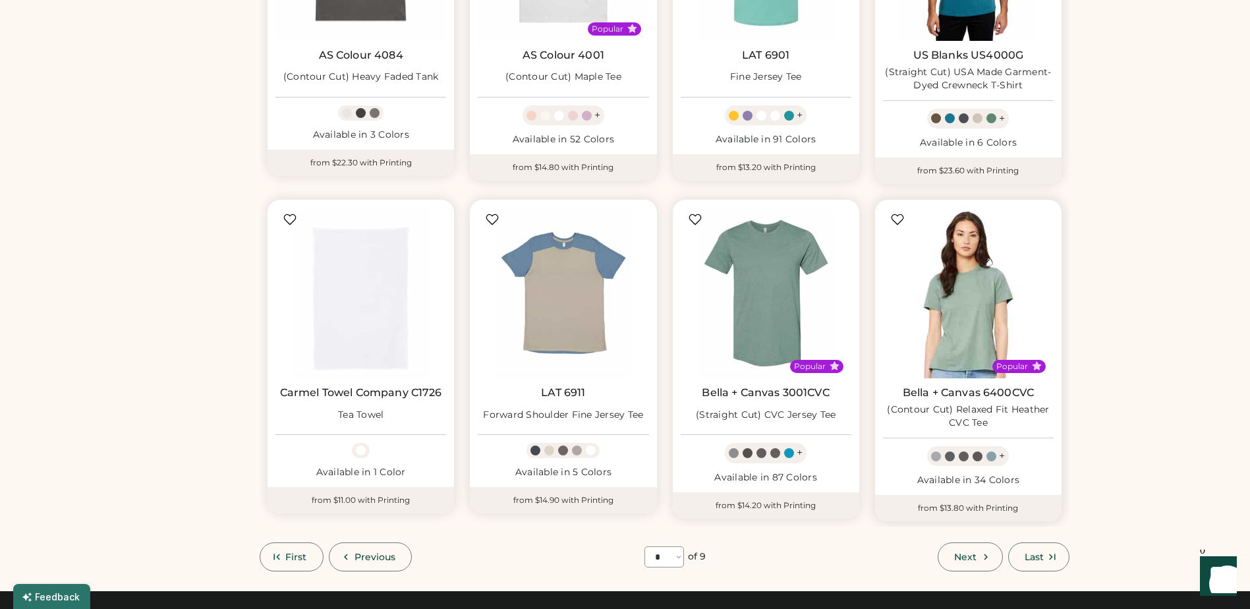
scroll to position [650, 0]
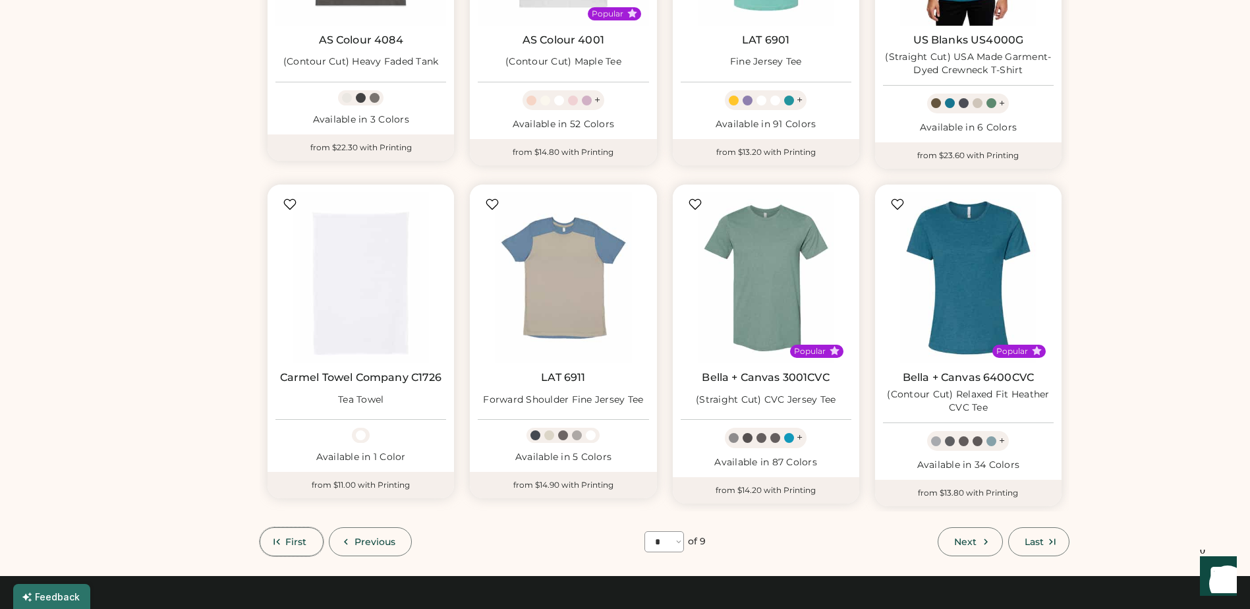
click at [294, 542] on span "First" at bounding box center [296, 541] width 22 height 9
select select "*"
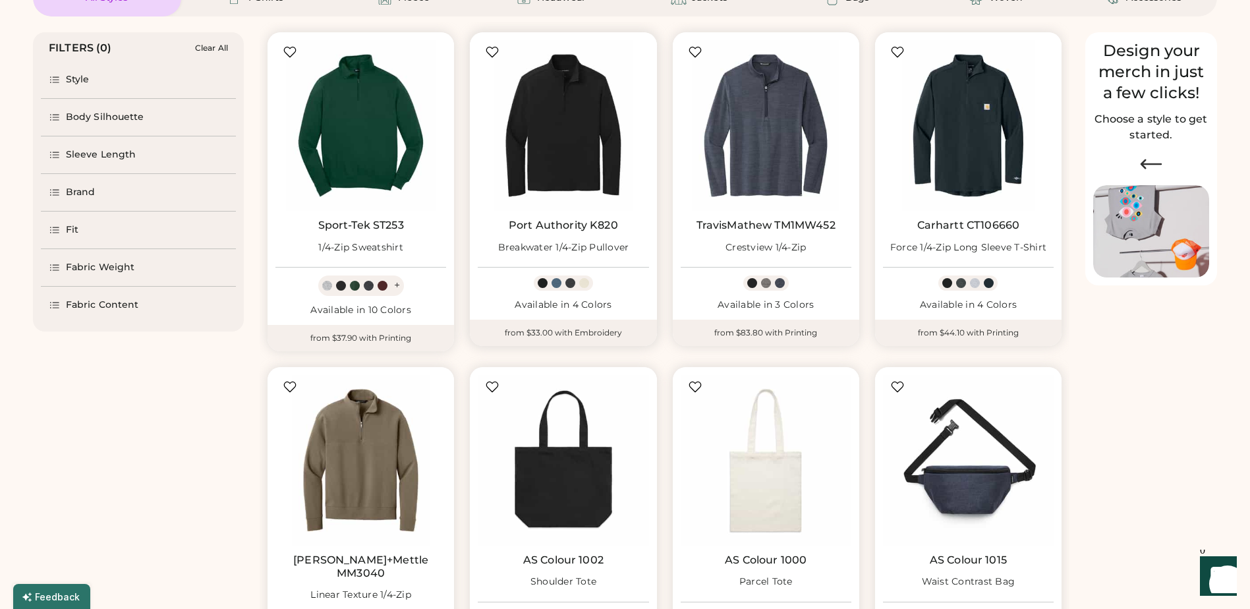
scroll to position [123, 0]
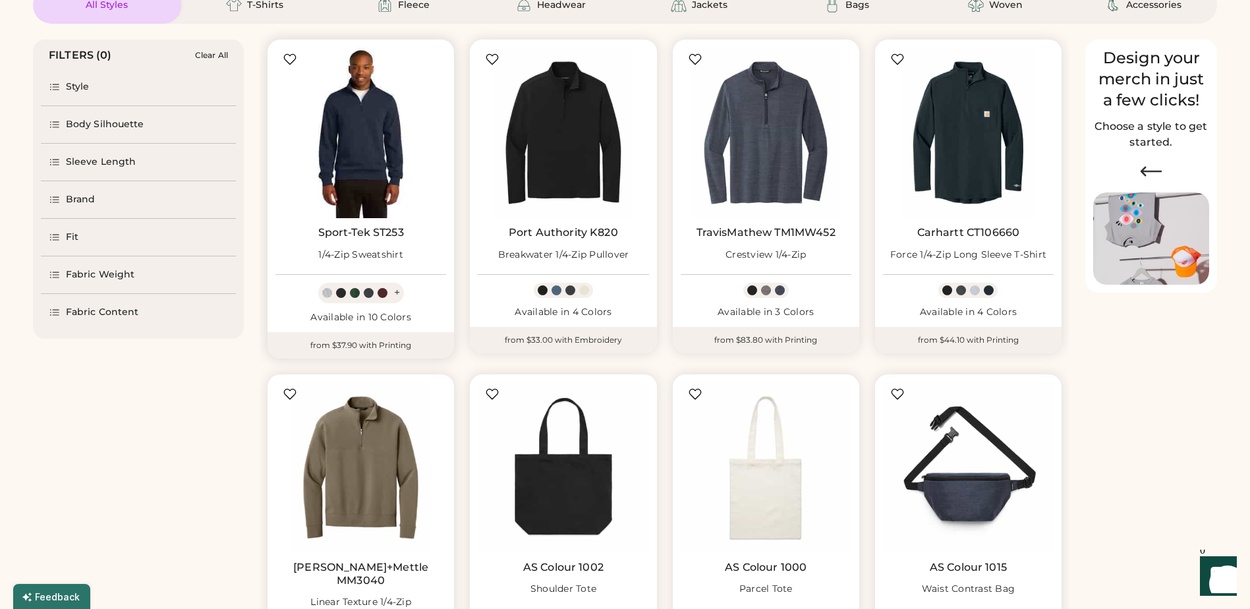
click at [389, 117] on img at bounding box center [360, 132] width 171 height 171
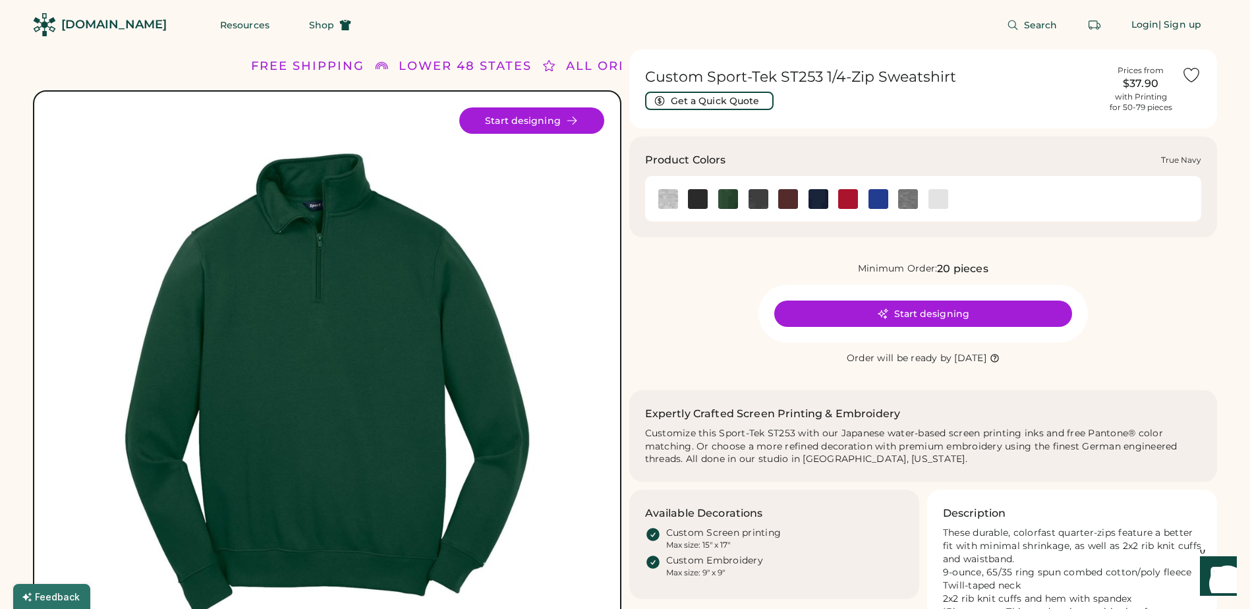
click at [817, 198] on img at bounding box center [818, 199] width 20 height 20
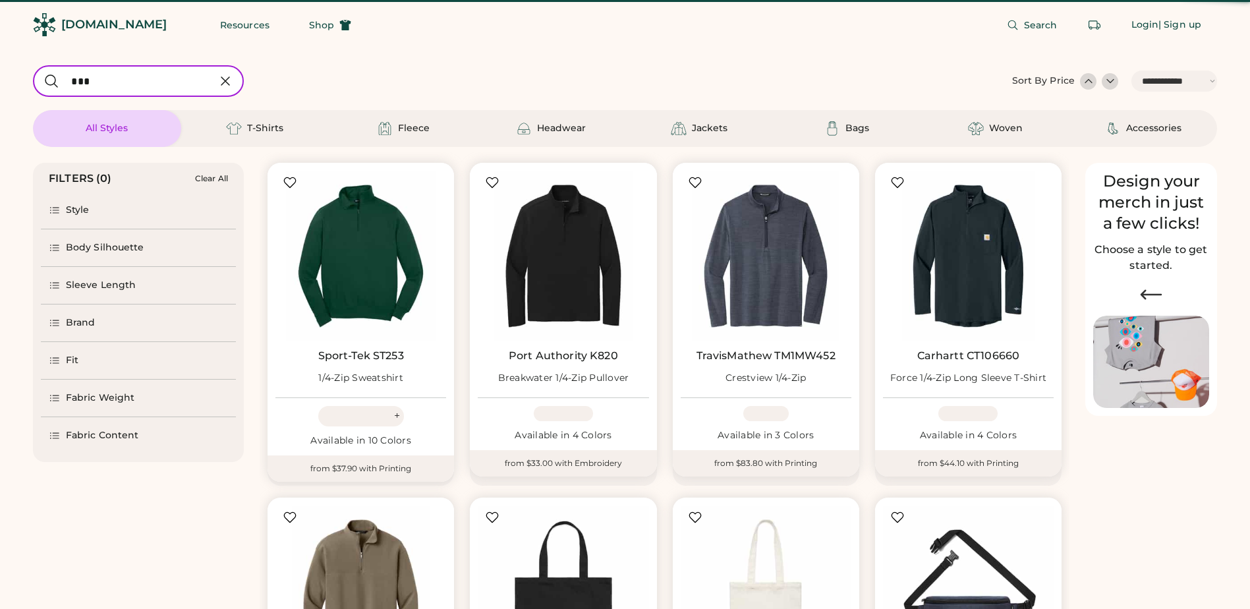
select select "*****"
select select "*"
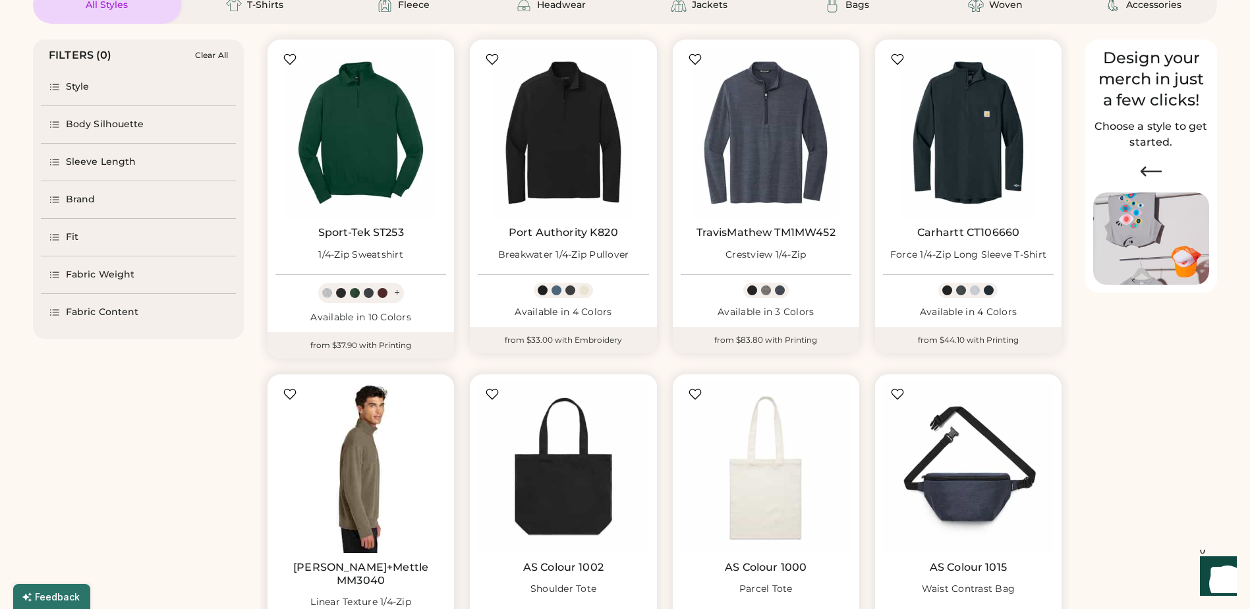
scroll to position [255, 0]
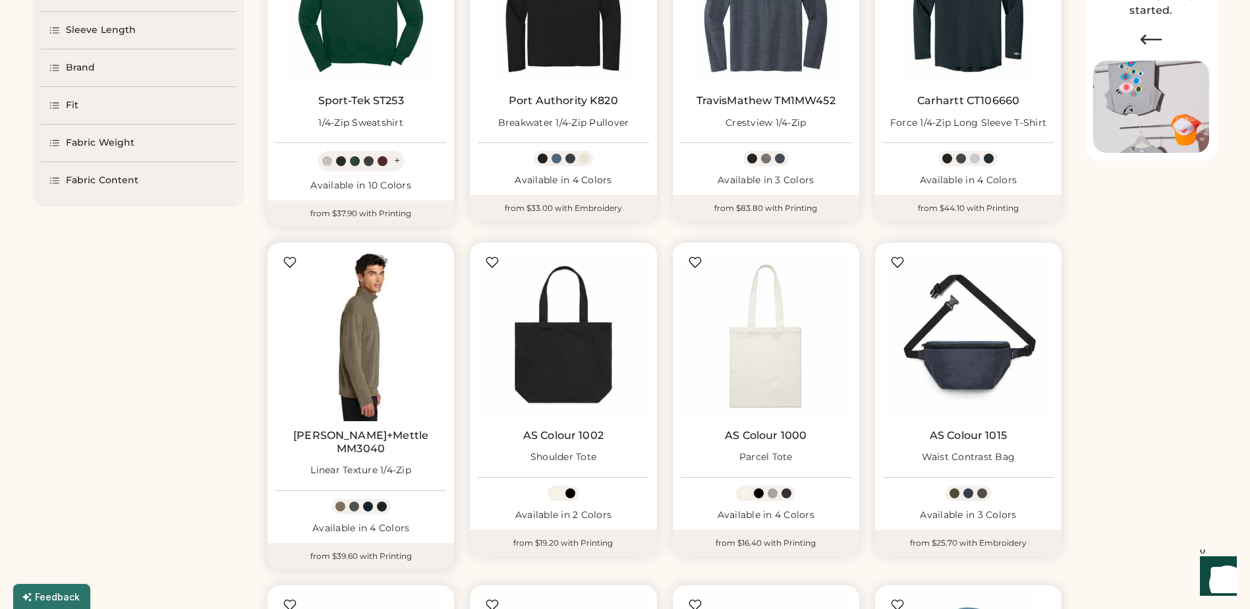
click at [390, 394] on img at bounding box center [360, 335] width 171 height 171
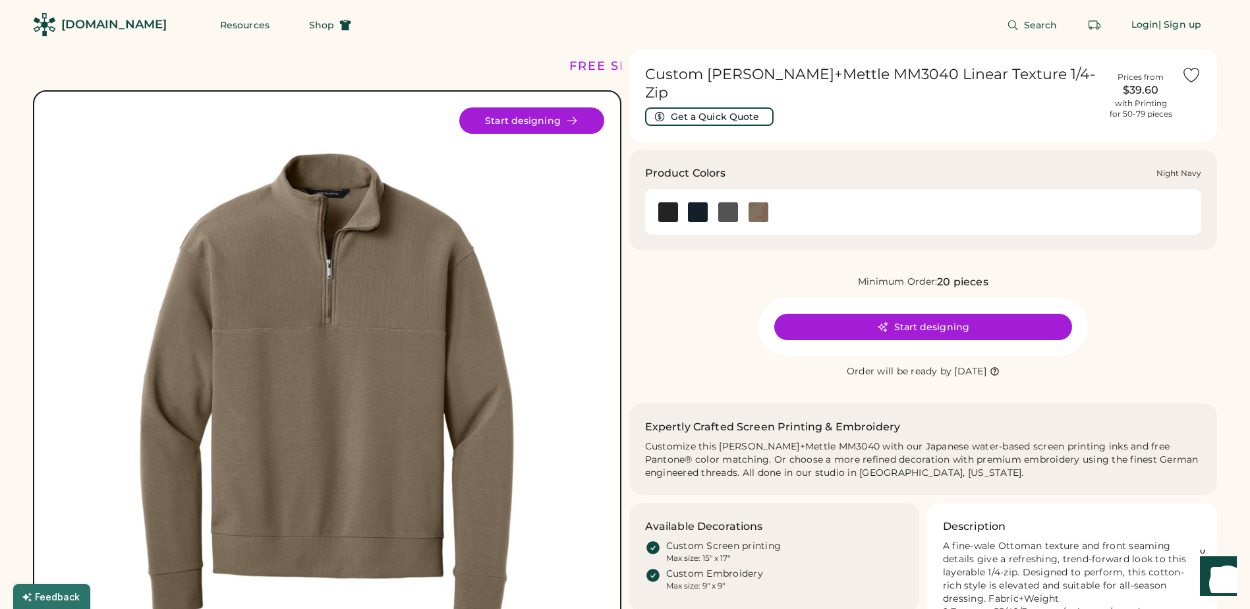
click at [703, 202] on img at bounding box center [698, 212] width 20 height 20
